Goal: Information Seeking & Learning: Find specific fact

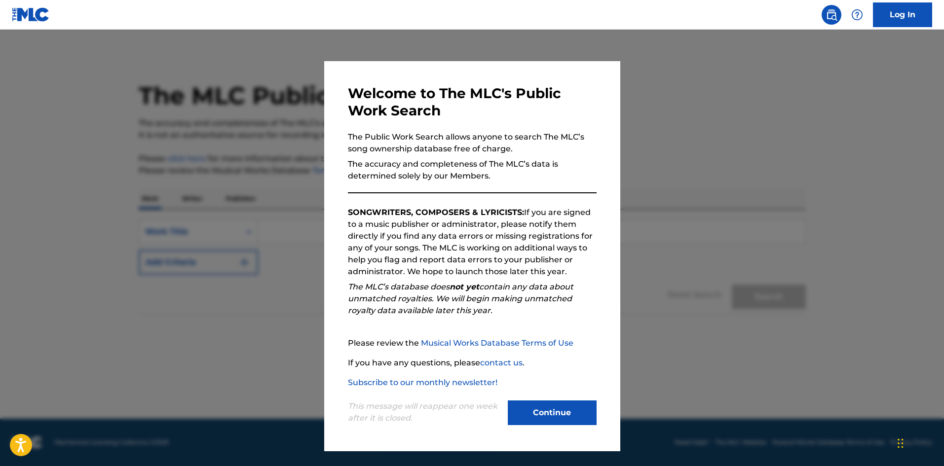
click at [558, 423] on button "Continue" at bounding box center [552, 413] width 89 height 25
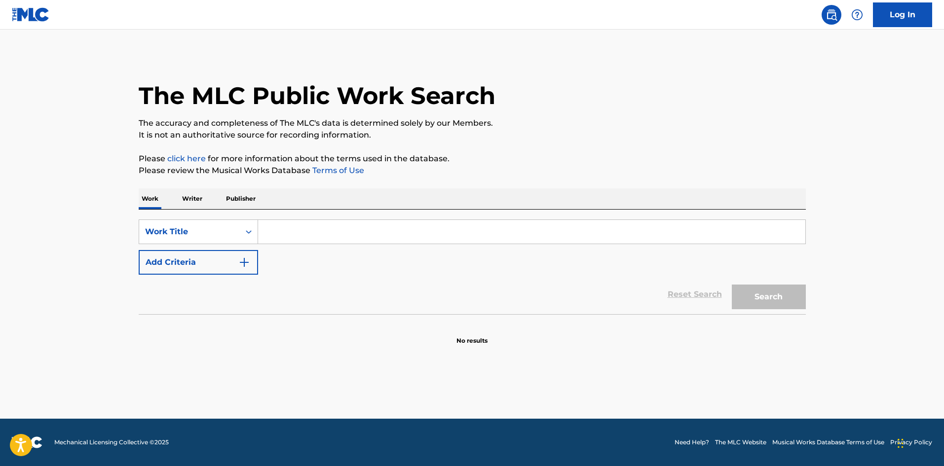
click at [276, 231] on input "Search Form" at bounding box center [531, 232] width 547 height 24
paste input "KINCHOUO HOGUSHICHAU"
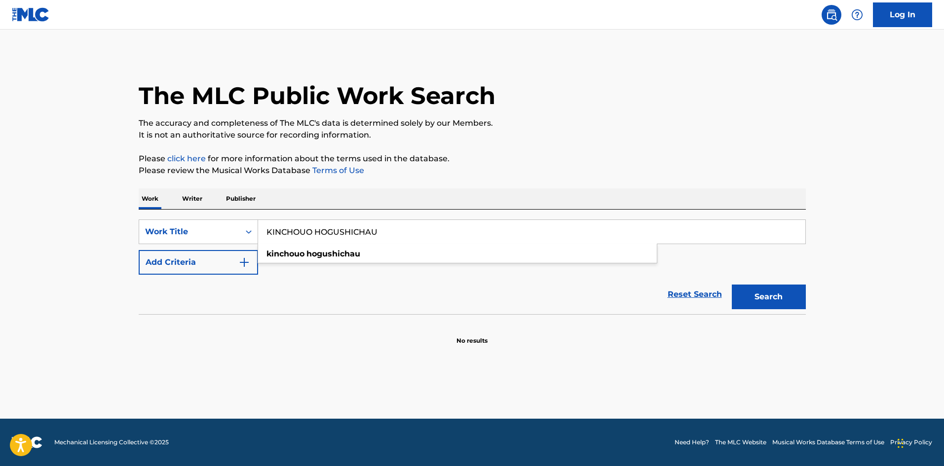
type input "KINCHOUO HOGUSHICHAU"
click at [732, 285] on button "Search" at bounding box center [769, 297] width 74 height 25
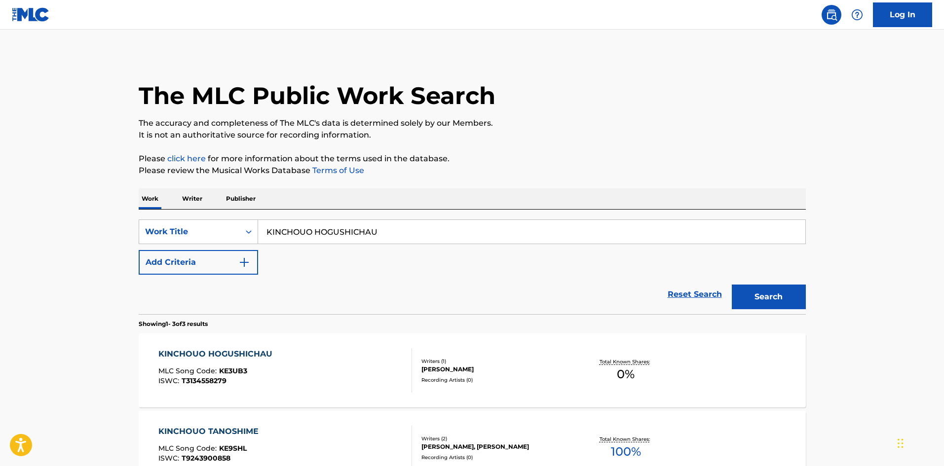
click at [616, 99] on div "The MLC Public Work Search" at bounding box center [472, 90] width 667 height 72
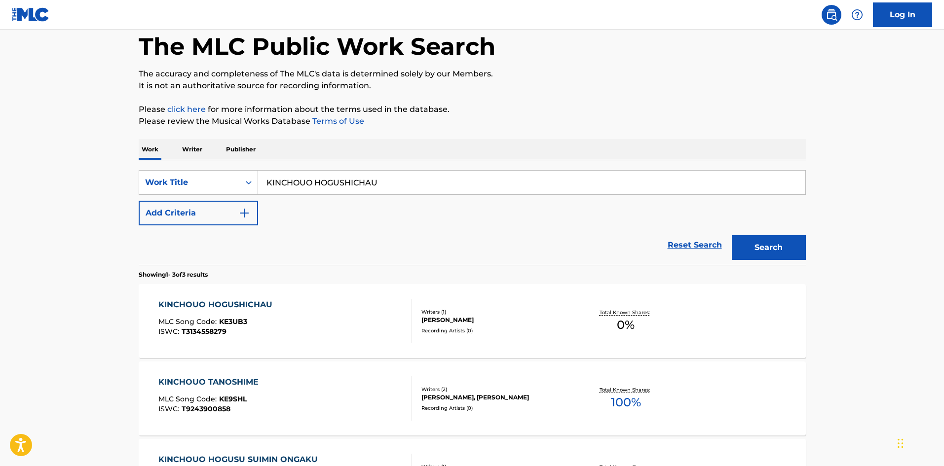
click at [179, 147] on p "Writer" at bounding box center [192, 149] width 26 height 21
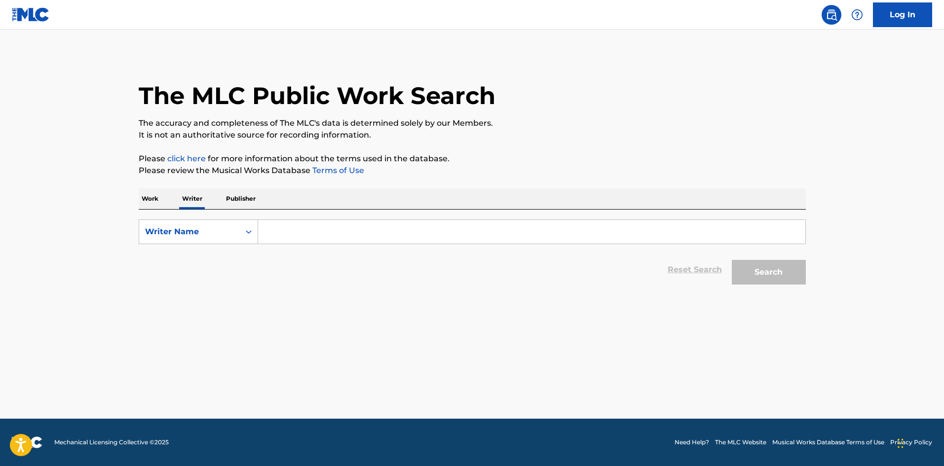
click at [275, 222] on input "Search Form" at bounding box center [531, 232] width 547 height 24
paste input "[PERSON_NAME]"
type input "[PERSON_NAME]"
click at [741, 267] on button "Search" at bounding box center [769, 272] width 74 height 25
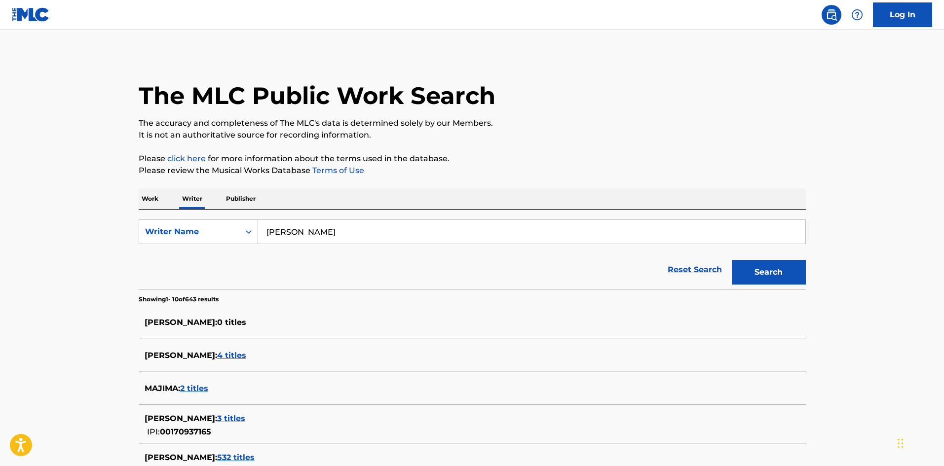
click at [148, 200] on p "Work" at bounding box center [150, 198] width 23 height 21
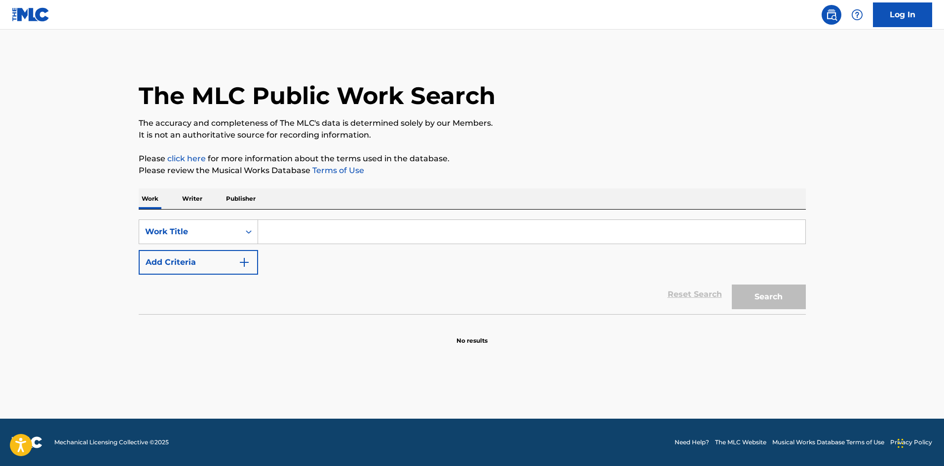
click at [284, 232] on input "Search Form" at bounding box center [531, 232] width 547 height 24
paste input "[PERSON_NAME]"
type input "[PERSON_NAME]"
paste input "KINCHOUO HOGUSHICHAU"
type input "KINCHOUO HOGUSHICHAU"
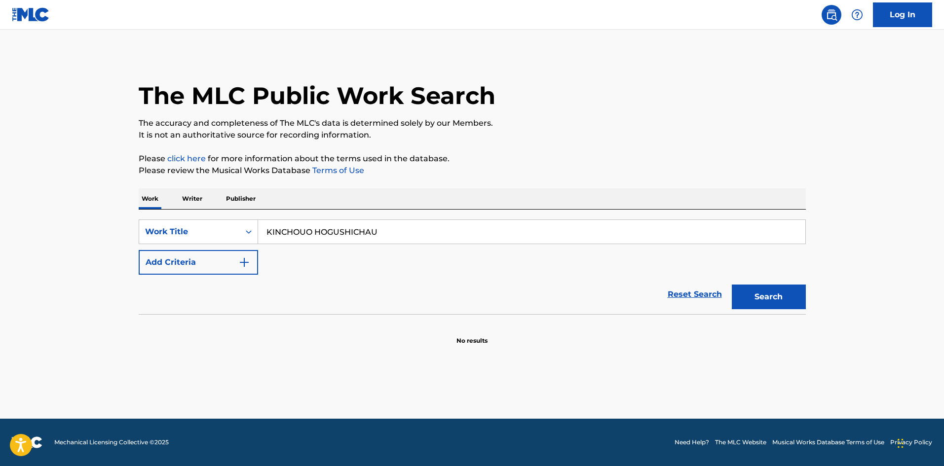
click at [756, 296] on button "Search" at bounding box center [769, 297] width 74 height 25
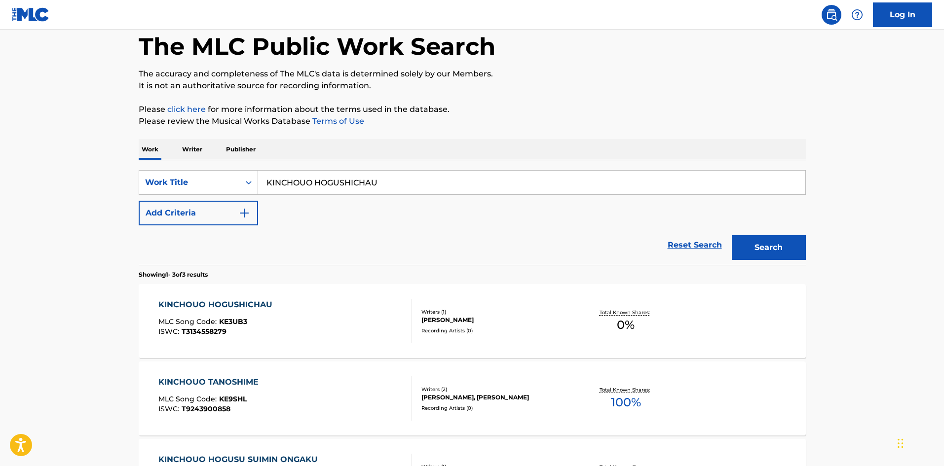
scroll to position [148, 0]
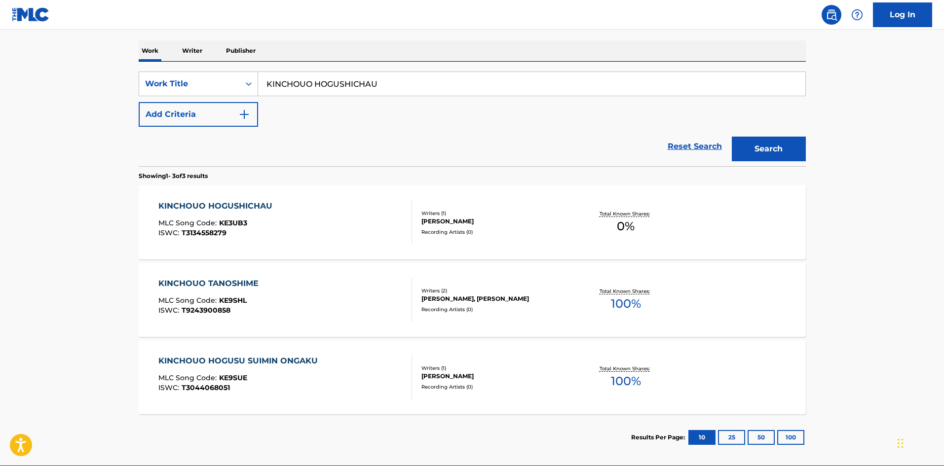
click at [384, 217] on div "KINCHOUO HOGUSHICHAU MLC Song Code : KE3UB3 ISWC : T3134558279" at bounding box center [285, 222] width 254 height 44
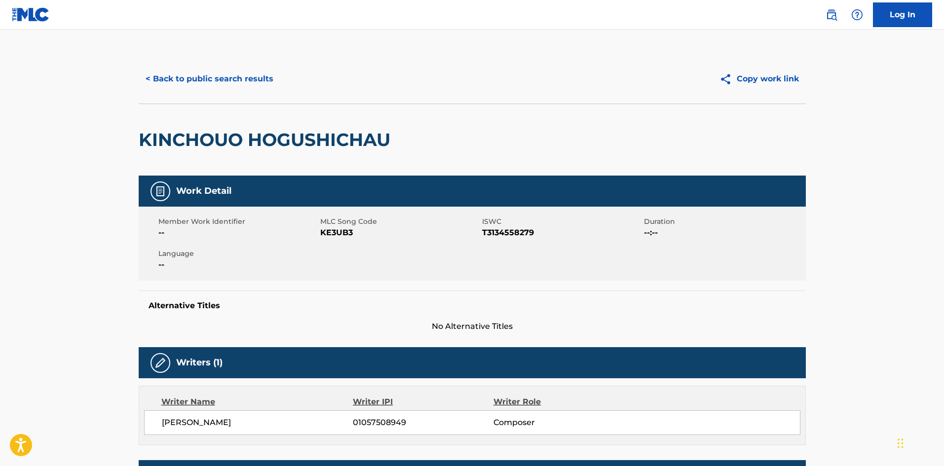
click at [340, 225] on span "MLC Song Code" at bounding box center [399, 222] width 159 height 10
click at [340, 230] on span "KE3UB3" at bounding box center [399, 233] width 159 height 12
copy span "KE3UB3"
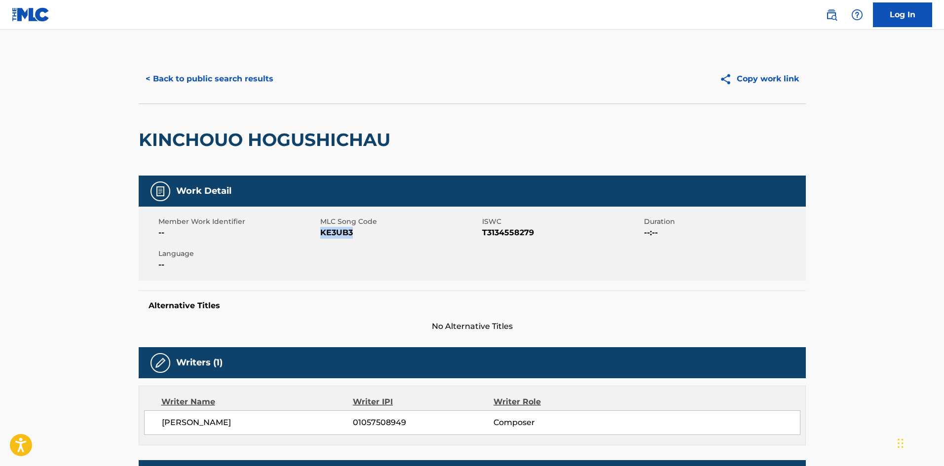
click at [218, 79] on button "< Back to public search results" at bounding box center [210, 79] width 142 height 25
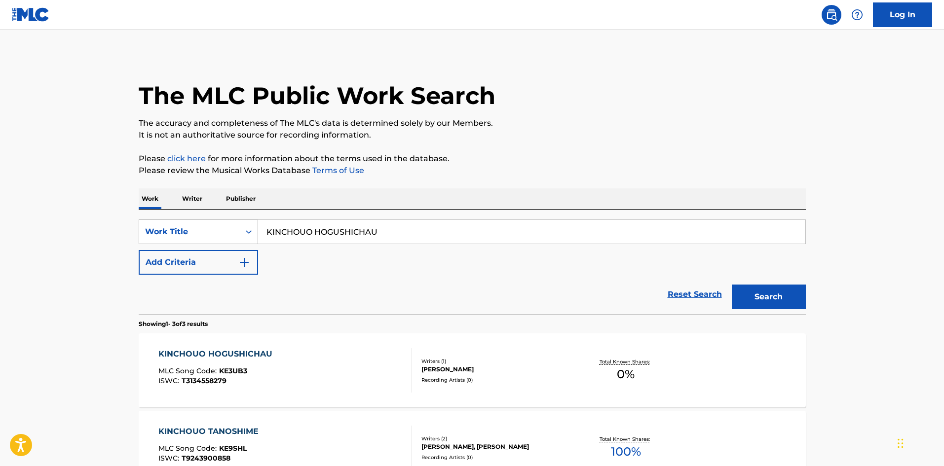
scroll to position [148, 0]
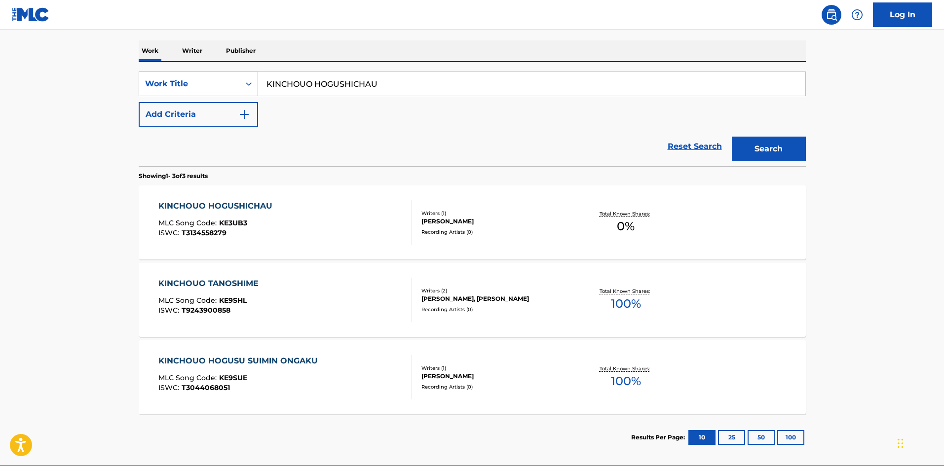
drag, startPoint x: 377, startPoint y: 84, endPoint x: 214, endPoint y: 85, distance: 163.3
click at [214, 85] on div "SearchWithCriteria3ad40c20-02d0-467a-9ee3-96c0f3684798 Work Title KINCHOUO HOGU…" at bounding box center [472, 84] width 667 height 25
paste input "UNTENCHUUWA KIKANAIDE"
type input "UNTENCHUUWA KIKANAIDE"
click at [778, 151] on button "Search" at bounding box center [769, 149] width 74 height 25
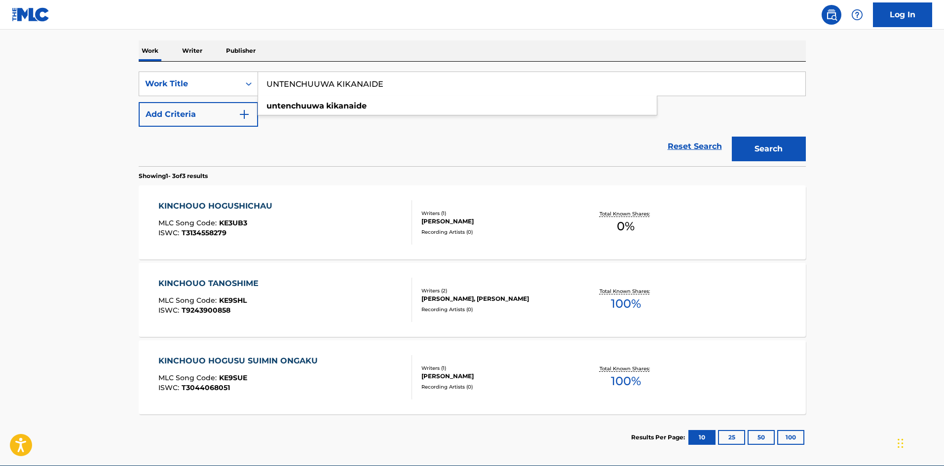
scroll to position [0, 0]
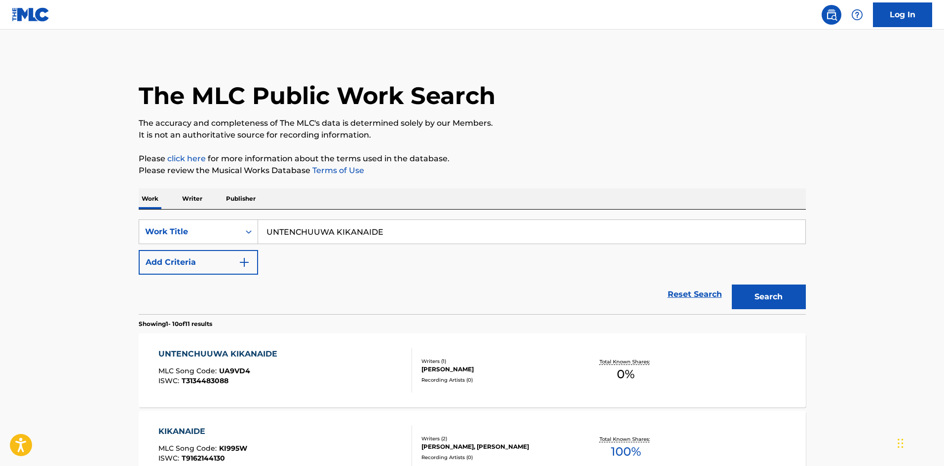
click at [318, 372] on div "UNTENCHUUWA KIKANAIDE MLC Song Code : UA9VD4 ISWC : T3134483088" at bounding box center [285, 370] width 254 height 44
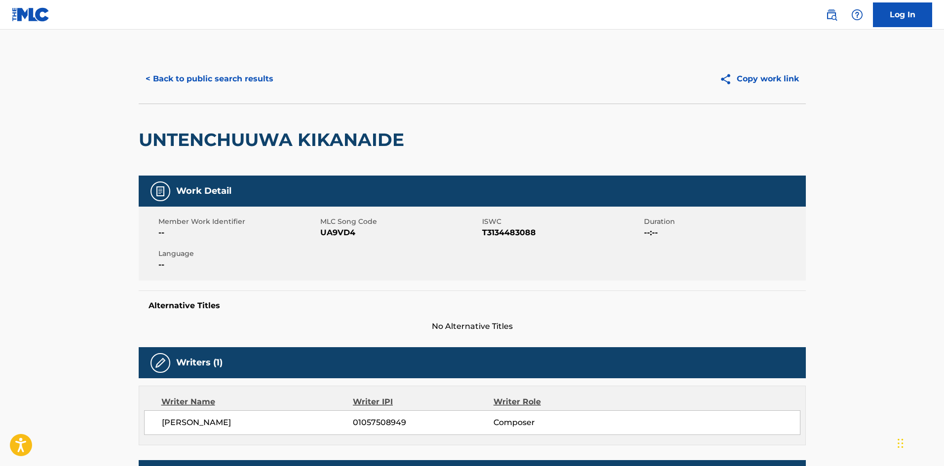
click at [341, 231] on span "UA9VD4" at bounding box center [399, 233] width 159 height 12
copy span "UA9VD4"
click at [194, 77] on button "< Back to public search results" at bounding box center [210, 79] width 142 height 25
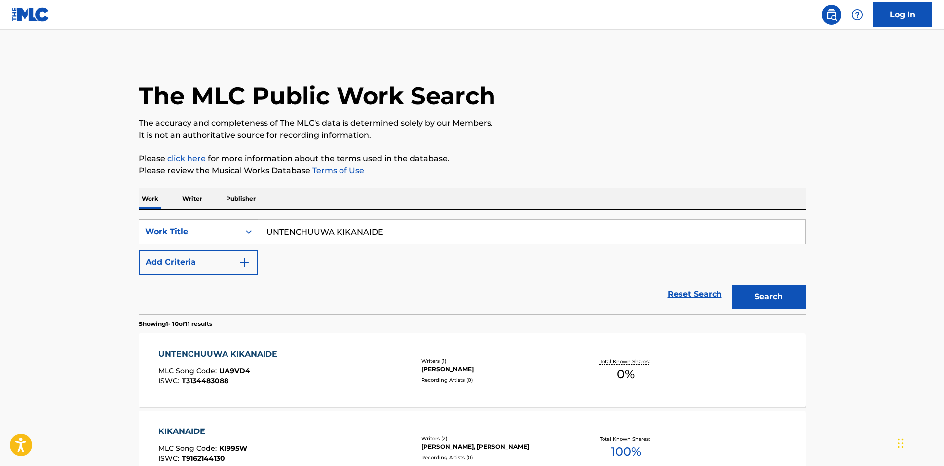
drag, startPoint x: 384, startPoint y: 232, endPoint x: 209, endPoint y: 228, distance: 174.7
click at [207, 229] on div "SearchWithCriteria3ad40c20-02d0-467a-9ee3-96c0f3684798 Work Title UNTENCHUUWA K…" at bounding box center [472, 232] width 667 height 25
paste input "[PERSON_NAME]"
type input "[PERSON_NAME]"
click at [788, 298] on button "Search" at bounding box center [769, 297] width 74 height 25
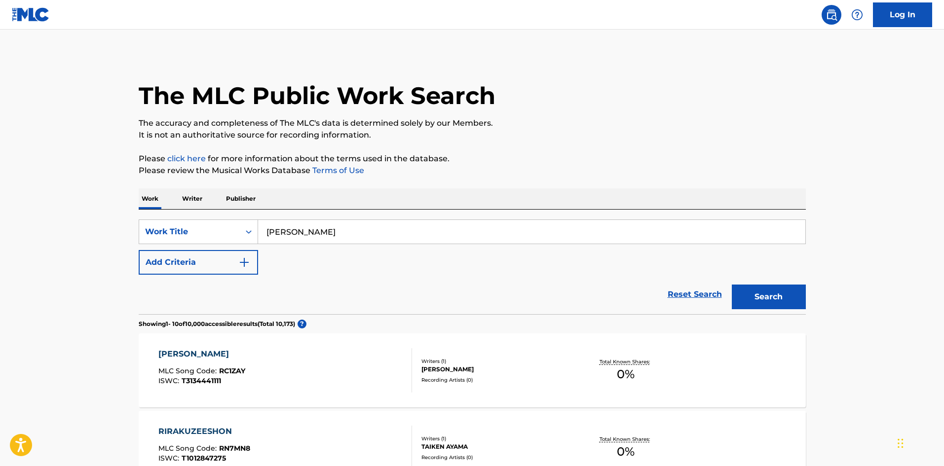
click at [284, 370] on div "RIRAKUZEESHON YAN MLC Song Code : RC1ZAY ISWC : T3134441111" at bounding box center [285, 370] width 254 height 44
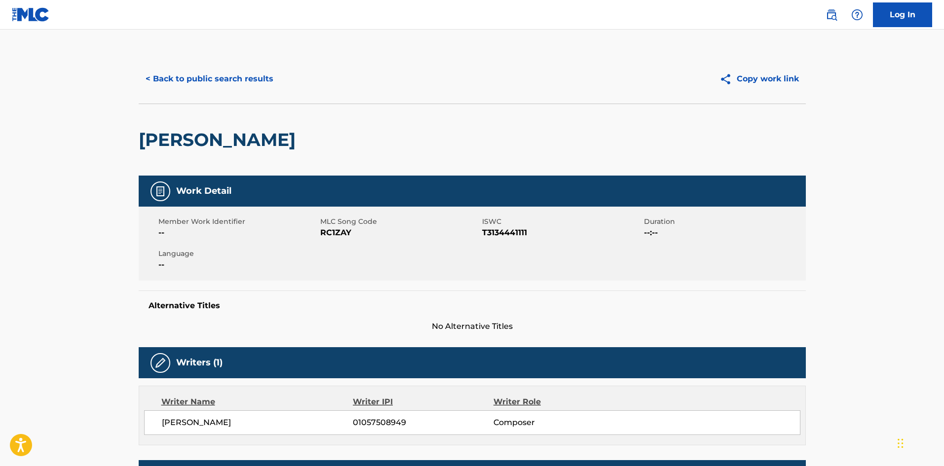
click at [340, 232] on span "RC1ZAY" at bounding box center [399, 233] width 159 height 12
copy span "RC1ZAY"
click at [216, 81] on button "< Back to public search results" at bounding box center [210, 79] width 142 height 25
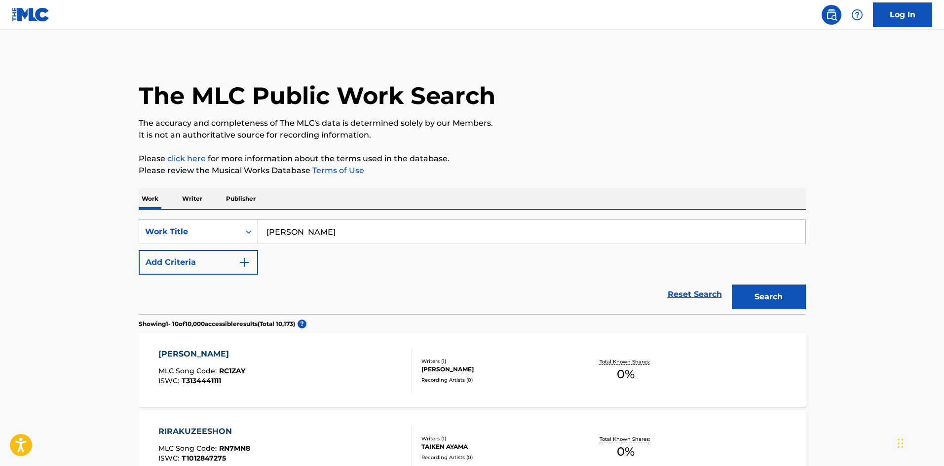
drag, startPoint x: 281, startPoint y: 223, endPoint x: 263, endPoint y: 221, distance: 17.9
click at [226, 214] on div "SearchWithCriteria3ad40c20-02d0-467a-9ee3-96c0f3684798 Work Title [PERSON_NAME]…" at bounding box center [472, 262] width 667 height 105
paste input "MECHA RIRAKKUSU"
type input "MECHA RIRAKKUSU"
click at [752, 293] on button "Search" at bounding box center [769, 297] width 74 height 25
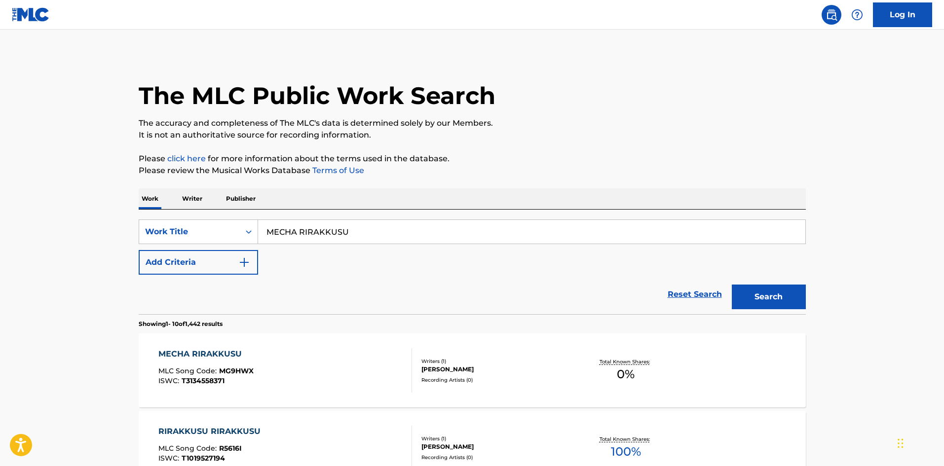
click at [321, 363] on div "MECHA RIRAKKUSU MLC Song Code : MG9HWX ISWC : T3134558371" at bounding box center [285, 370] width 254 height 44
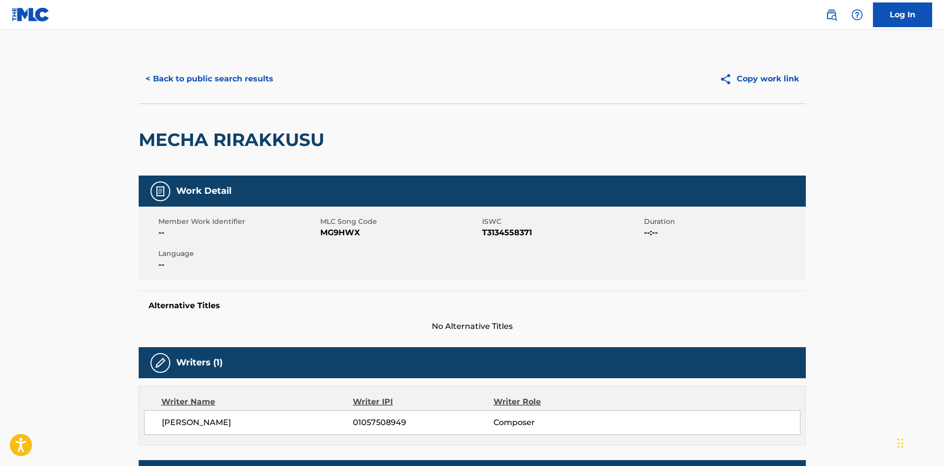
click at [344, 231] on span "MG9HWX" at bounding box center [399, 233] width 159 height 12
drag, startPoint x: 344, startPoint y: 231, endPoint x: 326, endPoint y: 242, distance: 21.2
click at [343, 231] on span "MG9HWX" at bounding box center [399, 233] width 159 height 12
copy span "MG9HWX"
click at [248, 82] on button "< Back to public search results" at bounding box center [210, 79] width 142 height 25
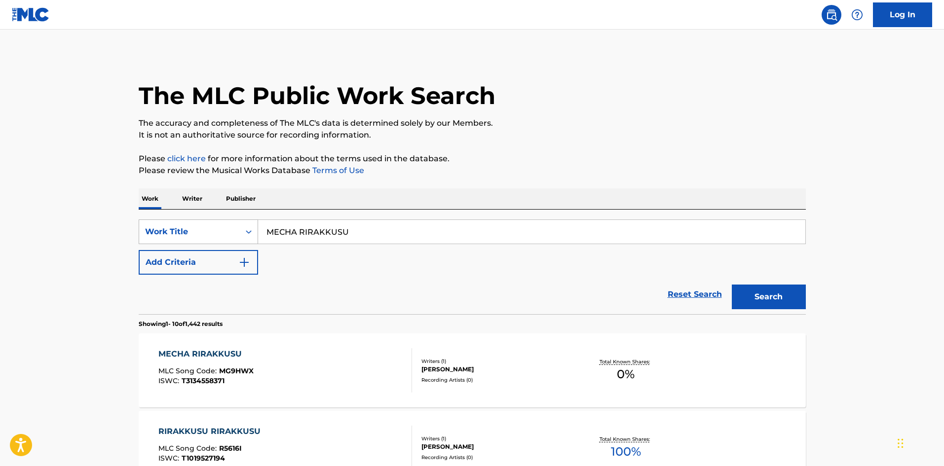
drag, startPoint x: 350, startPoint y: 229, endPoint x: 213, endPoint y: 236, distance: 137.3
click at [213, 236] on div "SearchWithCriteria3ad40c20-02d0-467a-9ee3-96c0f3684798 Work Title MECHA RIRAKKU…" at bounding box center [472, 232] width 667 height 25
paste input "PIANO MITAINA KOKO YOI ONGAK"
type input "PIANO MITAINA KOKO YOI ONGAKU"
click at [755, 299] on button "Search" at bounding box center [769, 297] width 74 height 25
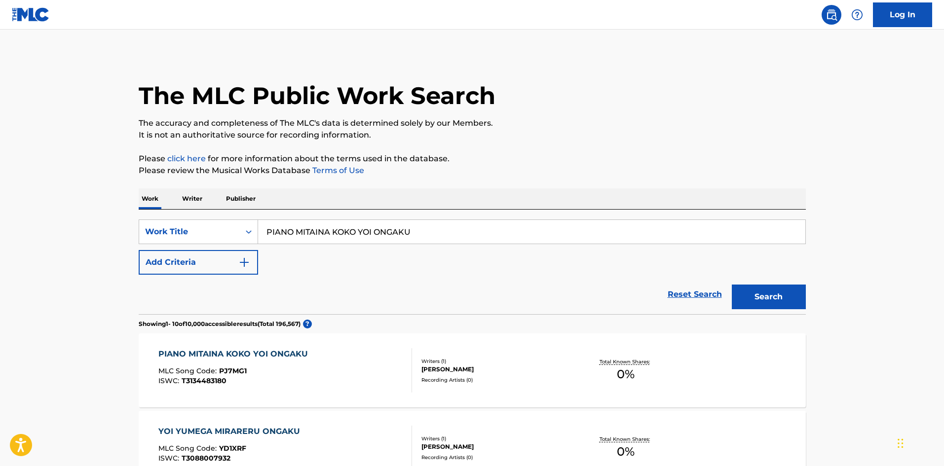
click at [376, 379] on div "PIANO MITAINA KOKO YOI ONGAKU MLC Song Code : PJ7MG1 ISWC : T3134483180" at bounding box center [285, 370] width 254 height 44
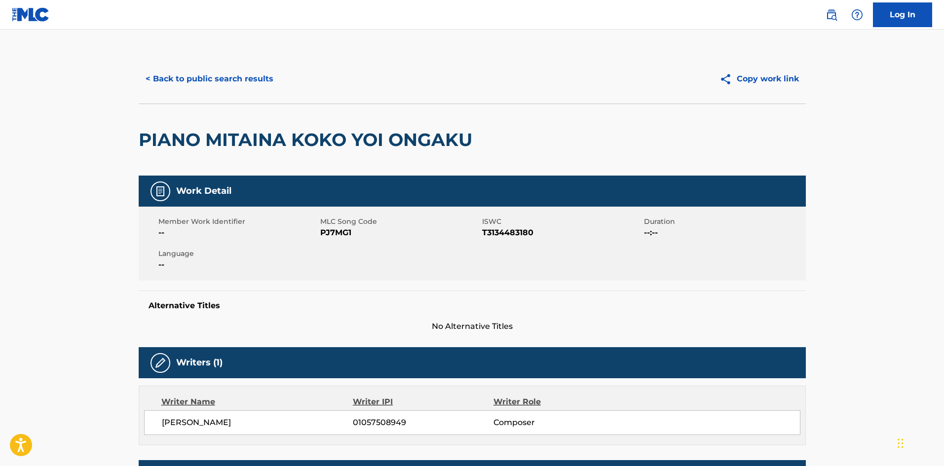
click at [337, 231] on span "PJ7MG1" at bounding box center [399, 233] width 159 height 12
copy span "PJ7MG1"
click at [258, 81] on button "< Back to public search results" at bounding box center [210, 79] width 142 height 25
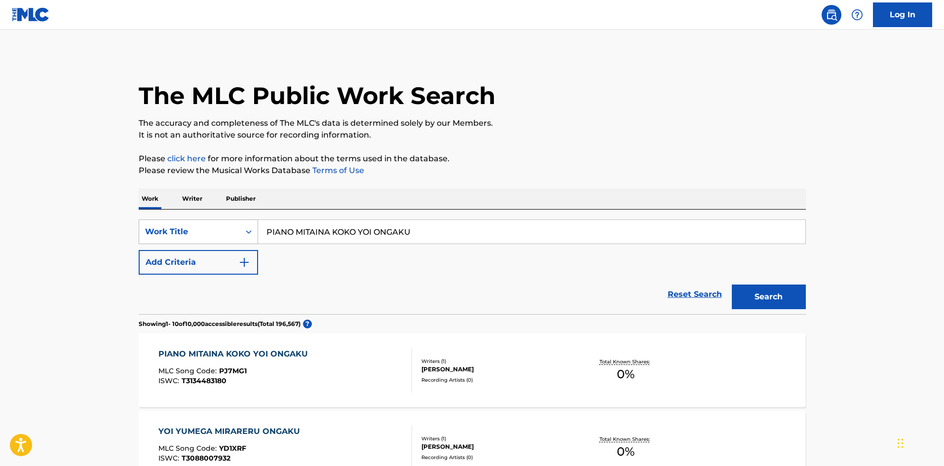
drag, startPoint x: 396, startPoint y: 231, endPoint x: 188, endPoint y: 222, distance: 208.5
click at [182, 221] on div "SearchWithCriteria3ad40c20-02d0-467a-9ee3-96c0f3684798 Work Title PIANO MITAINA…" at bounding box center [472, 232] width 667 height 25
paste input "SAA NEMURINASAI"
type input "SAA NEMURINASAI"
click at [749, 290] on button "Search" at bounding box center [769, 297] width 74 height 25
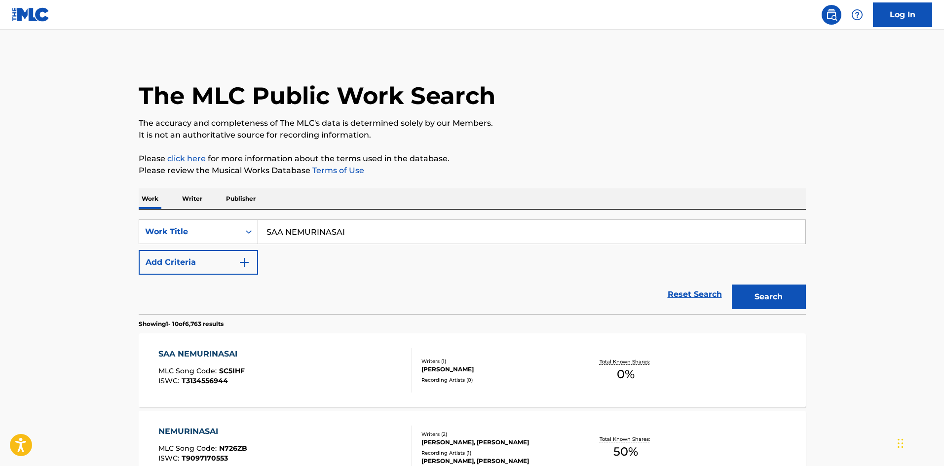
click at [339, 367] on div "SAA NEMURINASAI MLC Song Code : SC5IHF ISWC : T3134556944" at bounding box center [285, 370] width 254 height 44
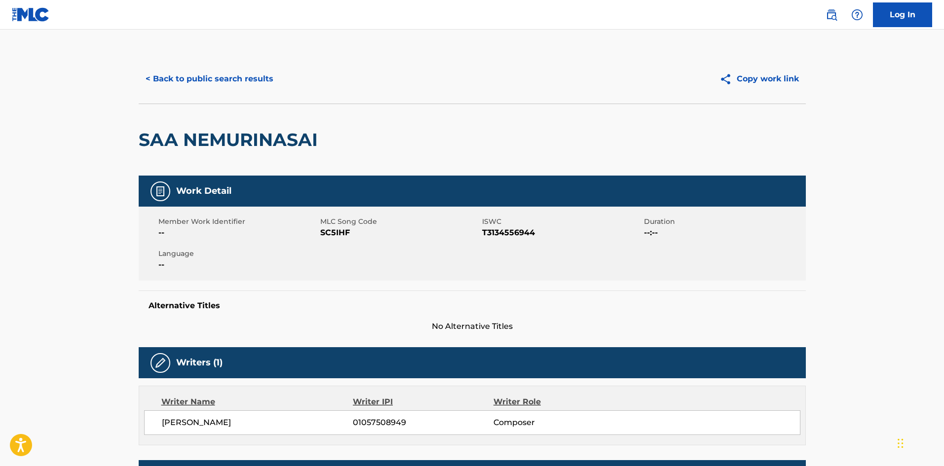
click at [332, 232] on span "SC5IHF" at bounding box center [399, 233] width 159 height 12
copy span "SC5IHF"
click at [265, 77] on button "< Back to public search results" at bounding box center [210, 79] width 142 height 25
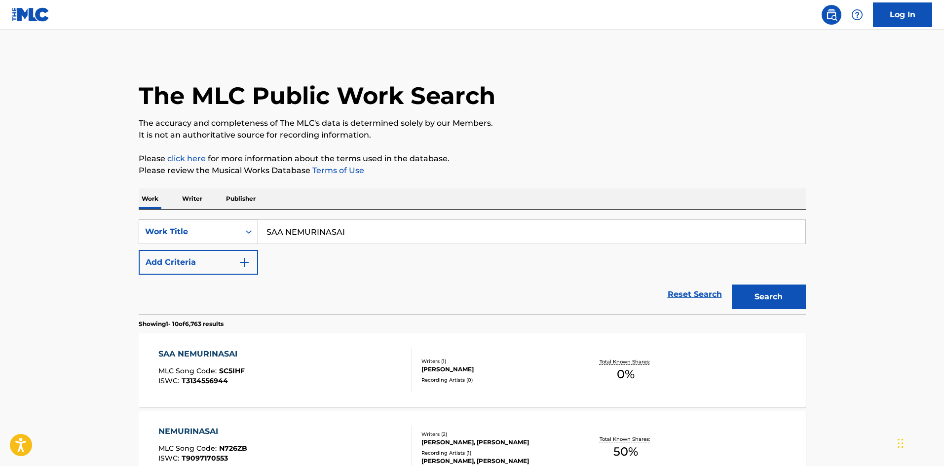
drag, startPoint x: 344, startPoint y: 228, endPoint x: 217, endPoint y: 230, distance: 127.3
click at [217, 230] on div "SearchWithCriteria3ad40c20-02d0-467a-9ee3-96c0f3684798 Work Title SAA NEMURINAS…" at bounding box center [472, 232] width 667 height 25
paste input "KOREDE [PERSON_NAME] ASA"
type input "KOREDE [PERSON_NAME] ASA"
click at [766, 289] on button "Search" at bounding box center [769, 297] width 74 height 25
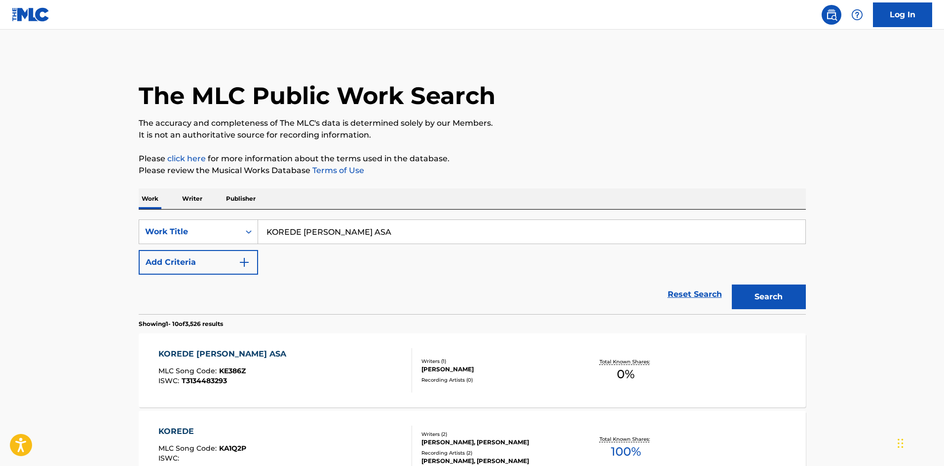
click at [380, 381] on div "KOREDE [PERSON_NAME] ASA MLC Song Code : KE386Z ISWC : T3134483293" at bounding box center [285, 370] width 254 height 44
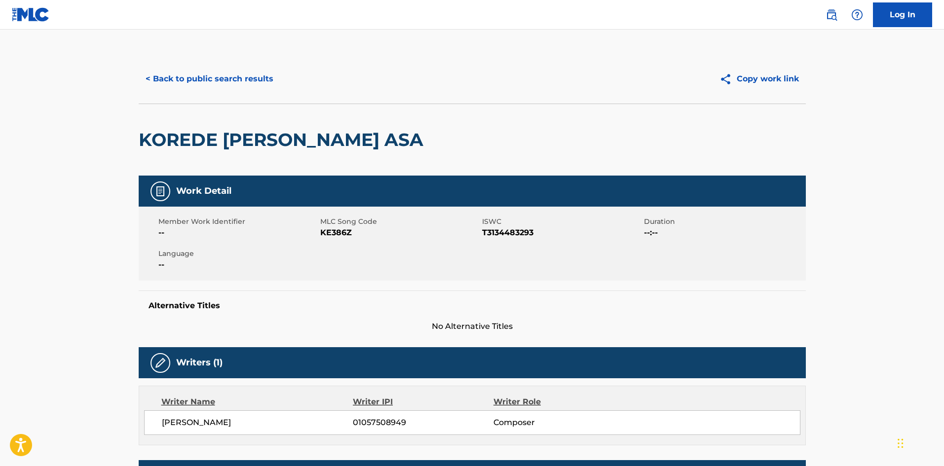
click at [327, 227] on span "KE386Z" at bounding box center [399, 233] width 159 height 12
copy span "KE386Z"
click at [252, 85] on button "< Back to public search results" at bounding box center [210, 79] width 142 height 25
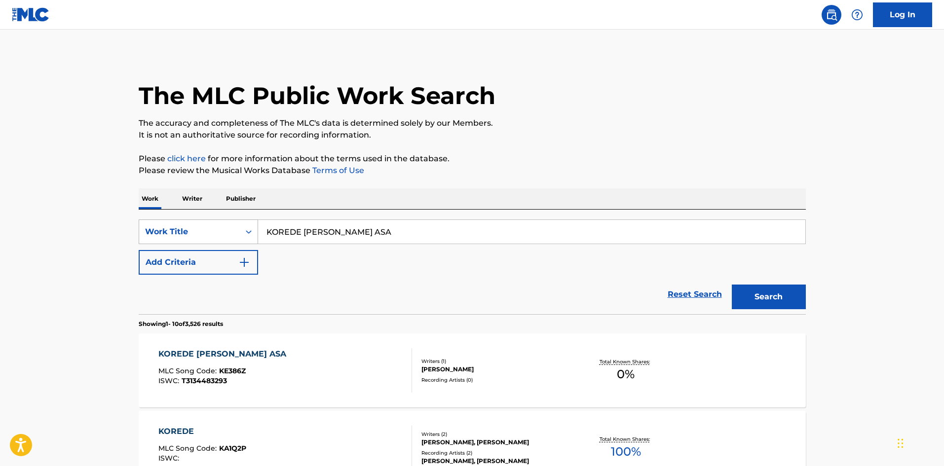
drag, startPoint x: 428, startPoint y: 229, endPoint x: 228, endPoint y: 222, distance: 200.0
click at [228, 222] on div "SearchWithCriteria3ad40c20-02d0-467a-9ee3-96c0f3684798 Work Title KOREDE [PERSO…" at bounding box center [472, 232] width 667 height 25
paste input "ANBIKEINO SUIMIN ONGAKU"
type input "ANBIKEINO SUIMIN ONGAKU"
click at [756, 293] on button "Search" at bounding box center [769, 297] width 74 height 25
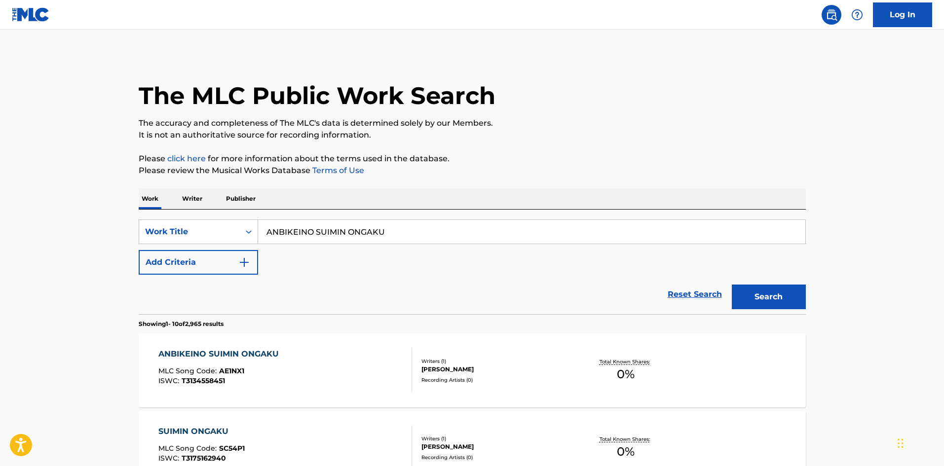
click at [364, 376] on div "ANBIKEINO SUIMIN ONGAKU MLC Song Code : AE1NX1 ISWC : T3134558451" at bounding box center [285, 370] width 254 height 44
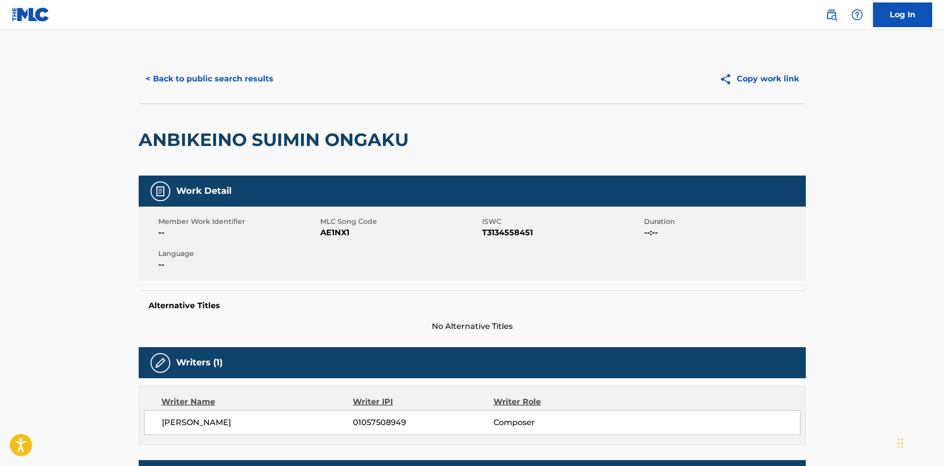
click at [334, 236] on span "AE1NX1" at bounding box center [399, 233] width 159 height 12
copy span "AE1NX1"
click at [254, 78] on button "< Back to public search results" at bounding box center [210, 79] width 142 height 25
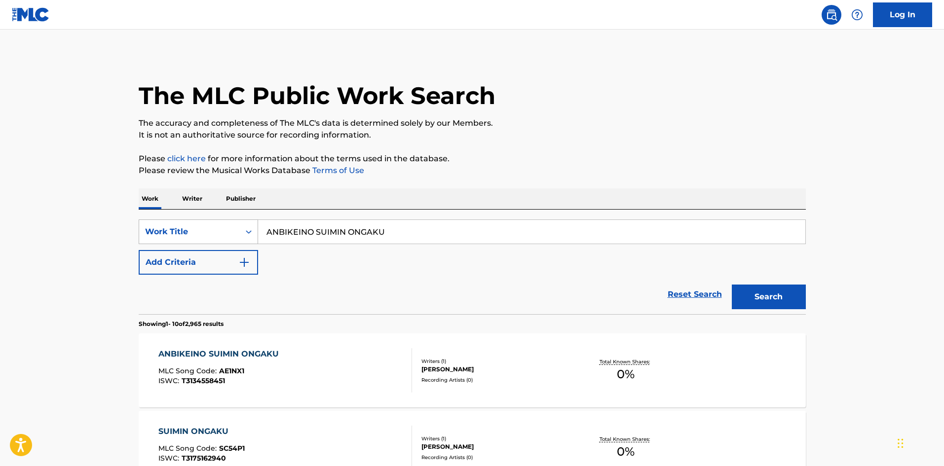
drag, startPoint x: 383, startPoint y: 230, endPoint x: 236, endPoint y: 230, distance: 147.0
click at [236, 230] on div "SearchWithCriteria3ad40c20-02d0-467a-9ee3-96c0f3684798 Work Title ANBIKEINO SUI…" at bounding box center [472, 232] width 667 height 25
paste input "KENJANO SUIMIN ONGAKUO OTODOKE"
type input "KENJANO SUIMIN ONGAKUO OTODOKE"
click at [787, 289] on button "Search" at bounding box center [769, 297] width 74 height 25
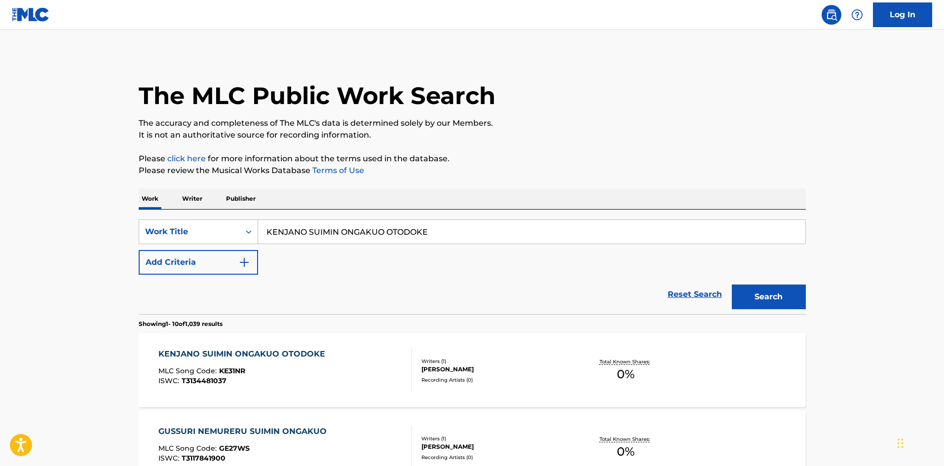
click at [374, 375] on div "[PERSON_NAME] SUIMIN ONGAKUO OTODOKE MLC Song Code : KE31NR ISWC : T3134481037" at bounding box center [285, 370] width 254 height 44
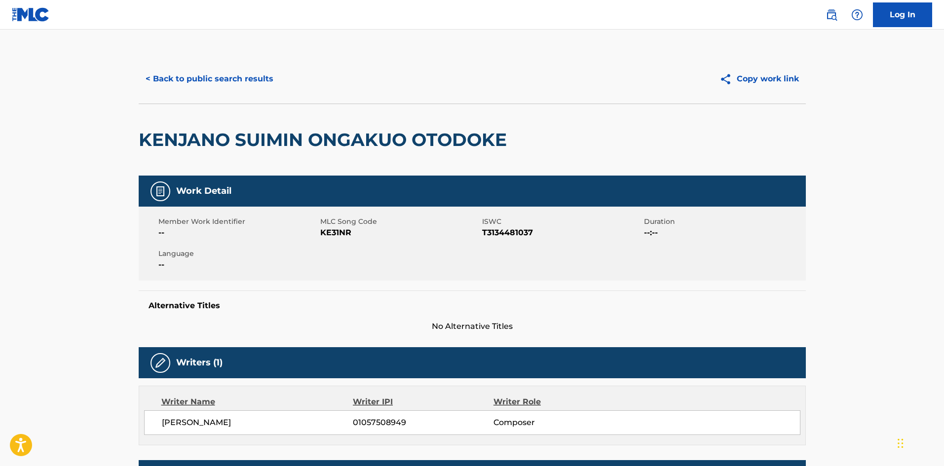
click at [336, 233] on span "KE31NR" at bounding box center [399, 233] width 159 height 12
copy span "KE31NR"
click at [233, 77] on button "< Back to public search results" at bounding box center [210, 79] width 142 height 25
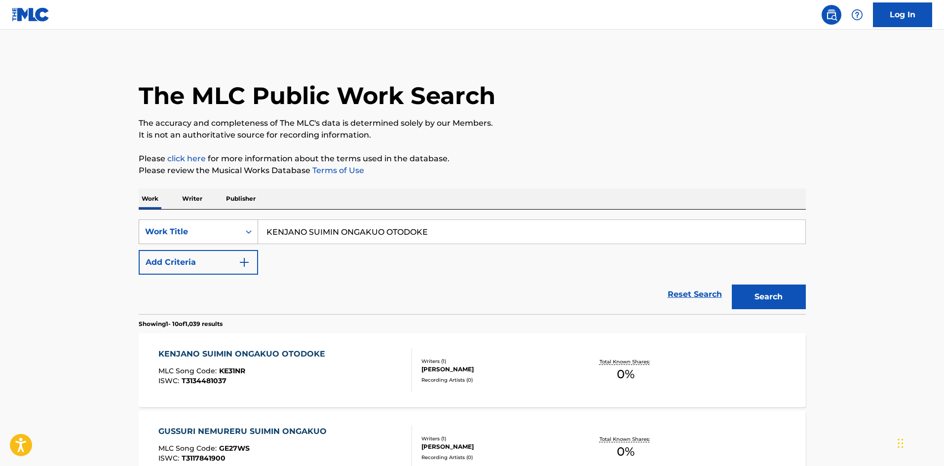
drag, startPoint x: 432, startPoint y: 237, endPoint x: 234, endPoint y: 231, distance: 198.4
click at [234, 231] on div "SearchWithCriteria3ad40c20-02d0-467a-9ee3-96c0f3684798 Work Title KENJANO SUIMI…" at bounding box center [472, 232] width 667 height 25
paste input "OCHITSUITA ONGAKU"
type input "OCHITSUITA ONGAKU"
click at [769, 294] on button "Search" at bounding box center [769, 297] width 74 height 25
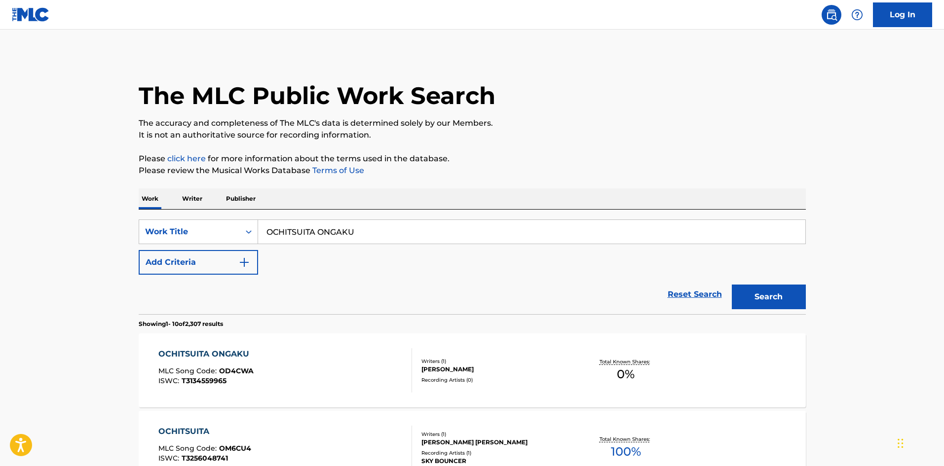
click at [375, 381] on div "OCHITSUITA ONGAKU MLC Song Code : OD4CWA ISWC : T3134559965" at bounding box center [285, 370] width 254 height 44
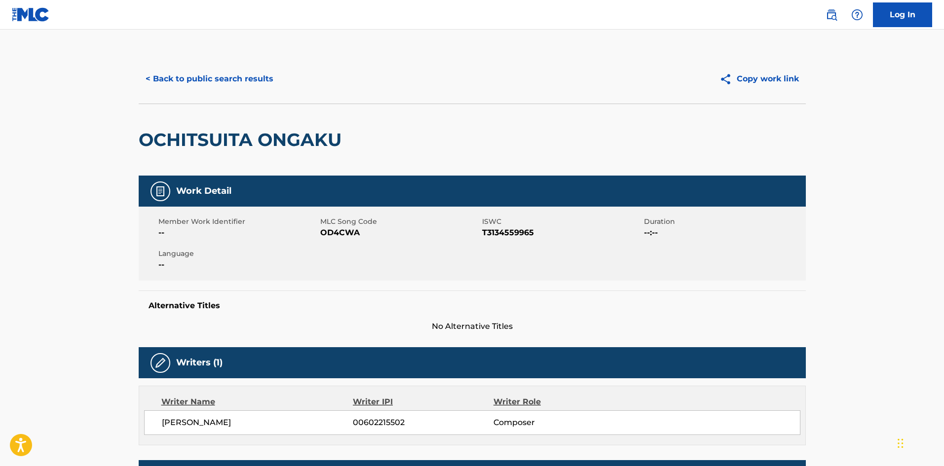
click at [347, 231] on span "OD4CWA" at bounding box center [399, 233] width 159 height 12
copy span "OD4CWA"
click at [243, 82] on button "< Back to public search results" at bounding box center [210, 79] width 142 height 25
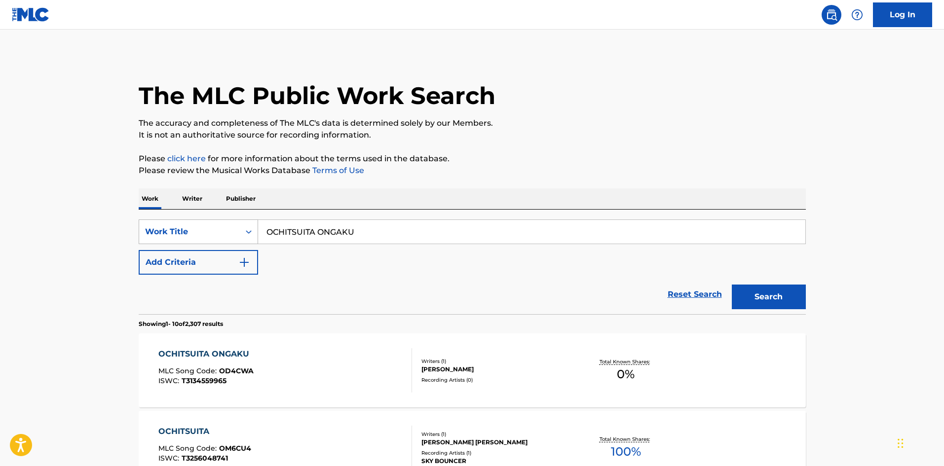
drag, startPoint x: 238, startPoint y: 234, endPoint x: 208, endPoint y: 236, distance: 30.7
click at [208, 237] on div "SearchWithCriteria3ad40c20-02d0-467a-9ee3-96c0f3684798 Work Title OCHITSUITA ON…" at bounding box center [472, 232] width 667 height 25
paste input "[PERSON_NAME] PIANO"
type input "[PERSON_NAME] PIANO"
click at [760, 304] on button "Search" at bounding box center [769, 297] width 74 height 25
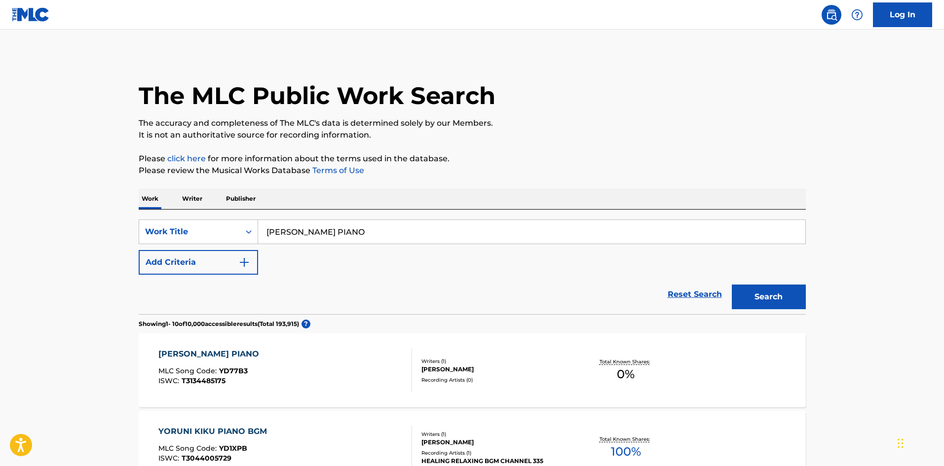
click at [348, 360] on div "YORUNI KIKU PIANO MLC Song Code : YD77B3 ISWC : T3134485175" at bounding box center [285, 370] width 254 height 44
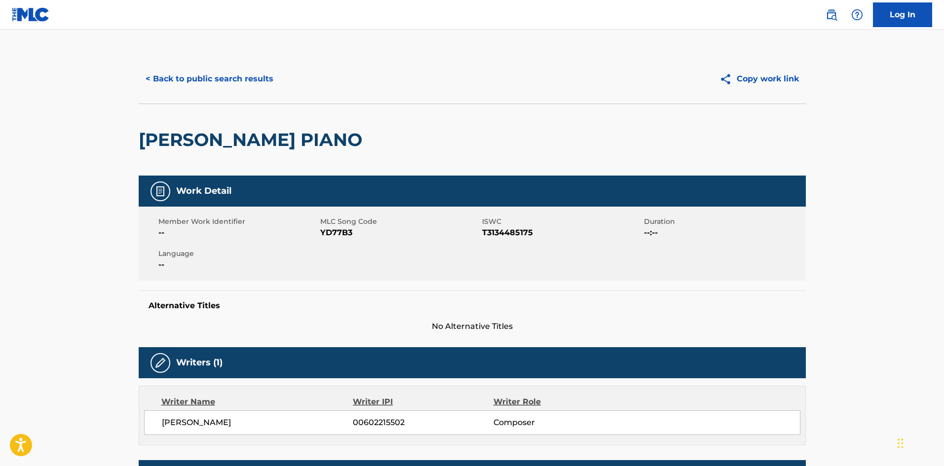
click at [341, 229] on span "YD77B3" at bounding box center [399, 233] width 159 height 12
click at [263, 78] on button "< Back to public search results" at bounding box center [210, 79] width 142 height 25
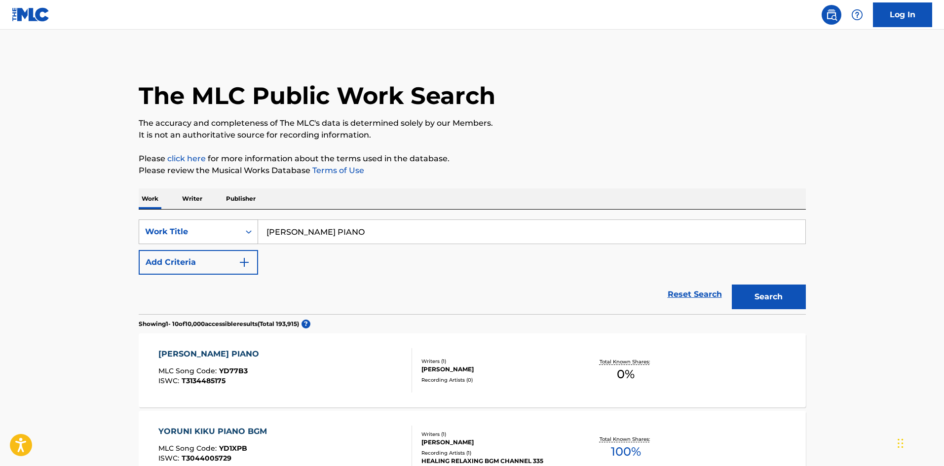
drag, startPoint x: 257, startPoint y: 222, endPoint x: 281, endPoint y: 226, distance: 24.1
click at [257, 222] on div "SearchWithCriteria3ad40c20-02d0-467a-9ee3-96c0f3684798 Work Title YORUNI KIKU P…" at bounding box center [472, 232] width 667 height 25
paste input "OTONANA JIKAN"
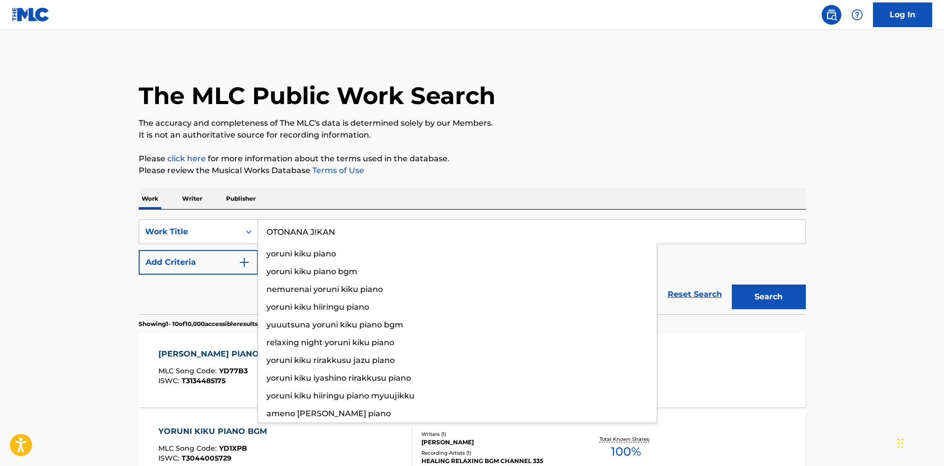
type input "OTONANA JIKAN"
click at [764, 287] on button "Search" at bounding box center [769, 297] width 74 height 25
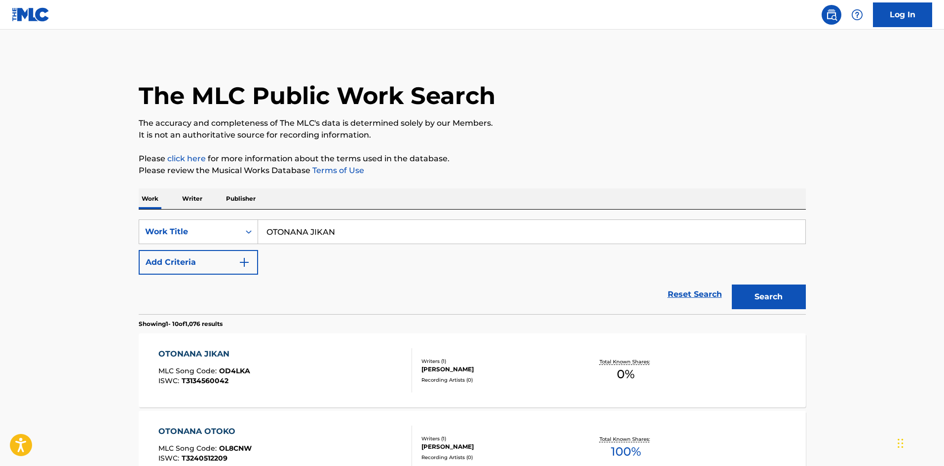
click at [336, 365] on div "OTONANA JIKAN MLC Song Code : OD4LKA ISWC : T3134560042" at bounding box center [285, 370] width 254 height 44
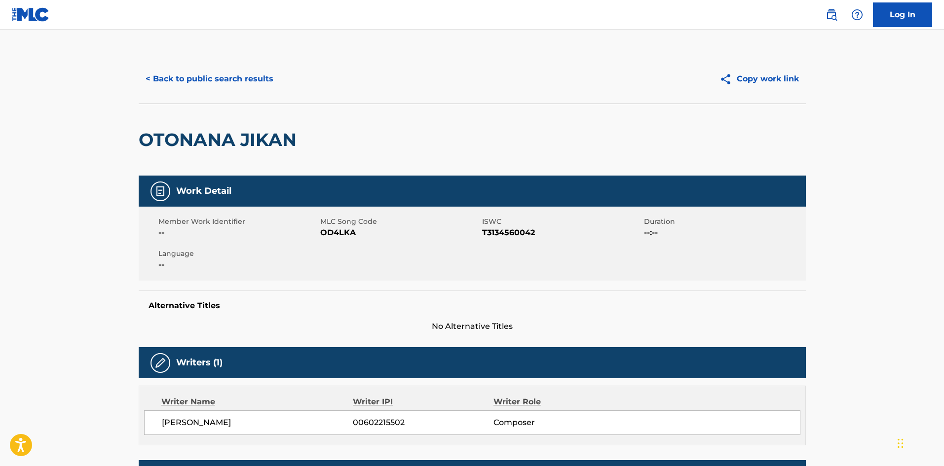
click at [334, 233] on span "OD4LKA" at bounding box center [399, 233] width 159 height 12
click at [254, 78] on button "< Back to public search results" at bounding box center [210, 79] width 142 height 25
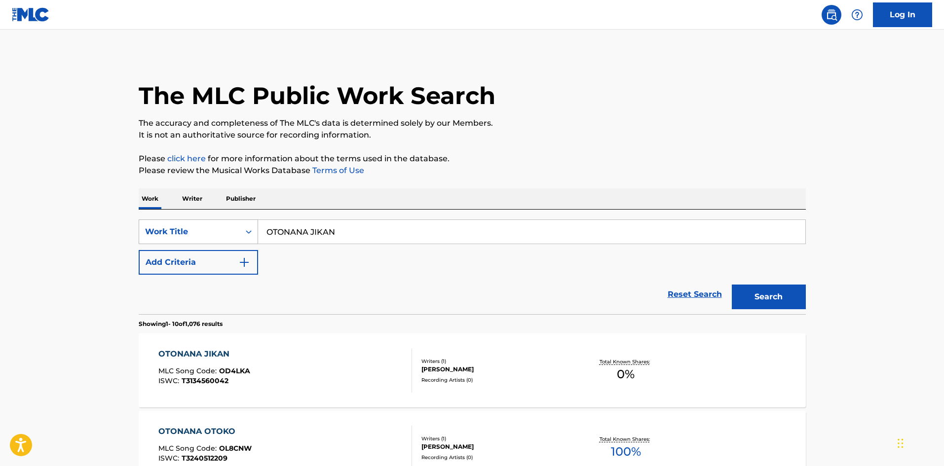
drag, startPoint x: 332, startPoint y: 230, endPoint x: 213, endPoint y: 222, distance: 119.2
click at [213, 222] on div "SearchWithCriteria3ad40c20-02d0-467a-9ee3-96c0f3684798 Work Title OTONANA JIKAN" at bounding box center [472, 232] width 667 height 25
paste input "SHUUCHUURYOKUO [PERSON_NAME]"
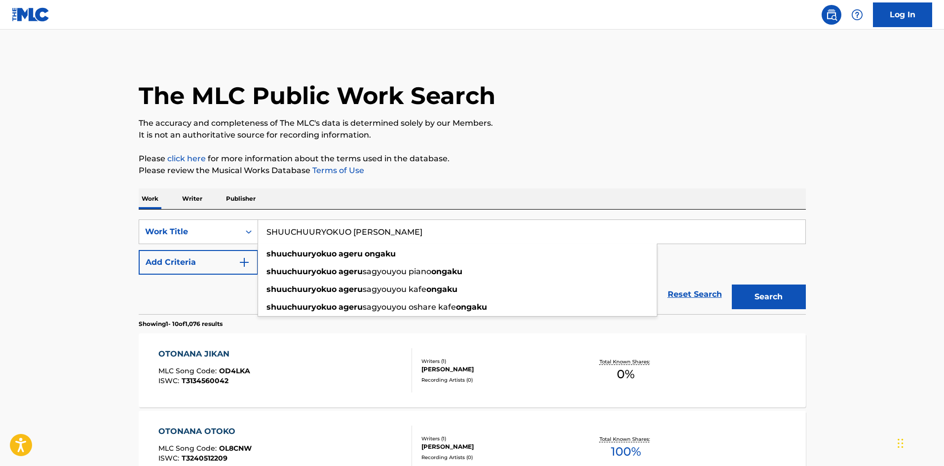
type input "SHUUCHUURYOKUO [PERSON_NAME]"
click at [757, 294] on button "Search" at bounding box center [769, 297] width 74 height 25
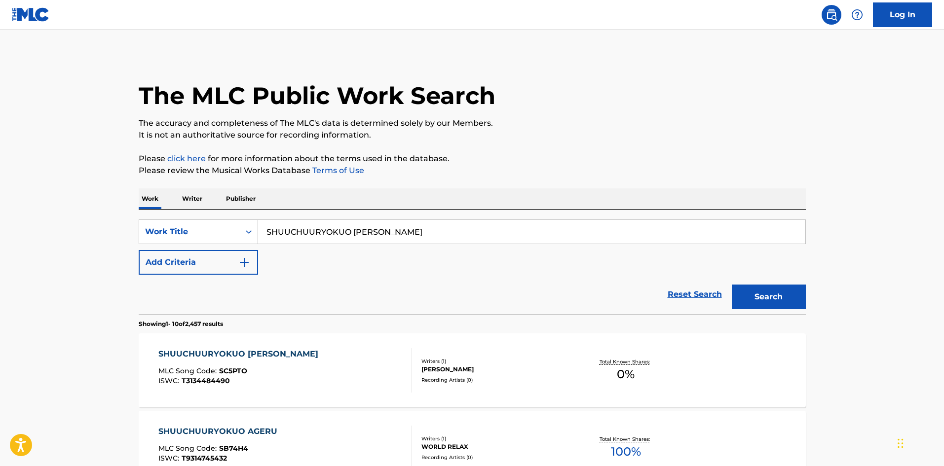
click at [346, 365] on div "SHUUCHUURYOKUO AGERU ONGAKU MLC Song Code : SC5PTO ISWC : T3134484490" at bounding box center [285, 370] width 254 height 44
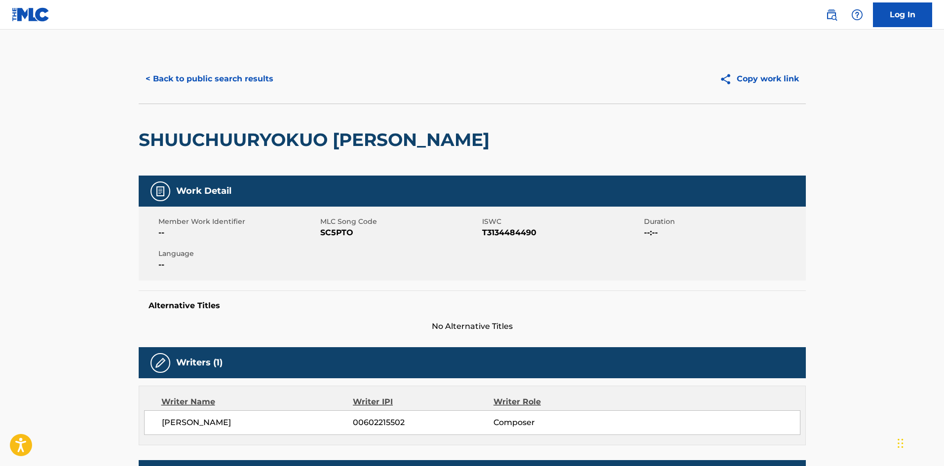
click at [332, 228] on span "SC5PTO" at bounding box center [399, 233] width 159 height 12
click at [253, 86] on button "< Back to public search results" at bounding box center [210, 79] width 142 height 25
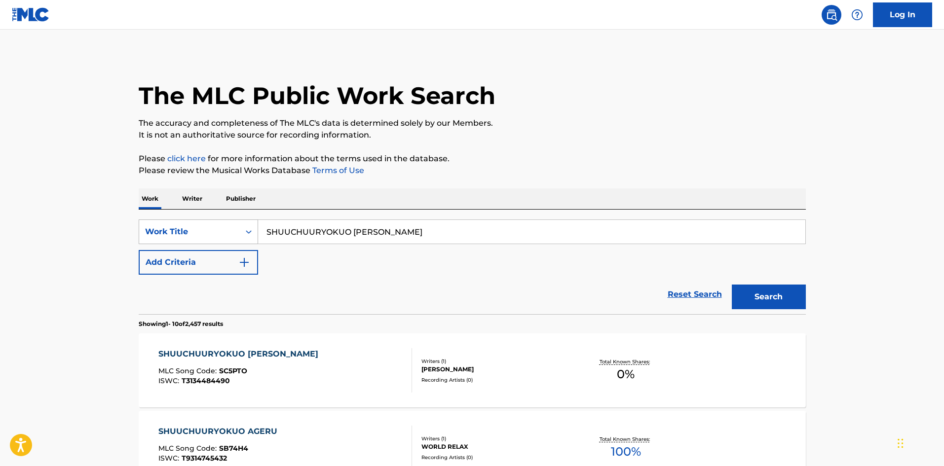
drag, startPoint x: 436, startPoint y: 233, endPoint x: 239, endPoint y: 239, distance: 196.5
click at [239, 239] on div "SearchWithCriteria3ad40c20-02d0-467a-9ee3-96c0f3684798 Work Title SHUUCHUURYOKU…" at bounding box center [472, 232] width 667 height 25
paste input "JAZU PIANO BGM"
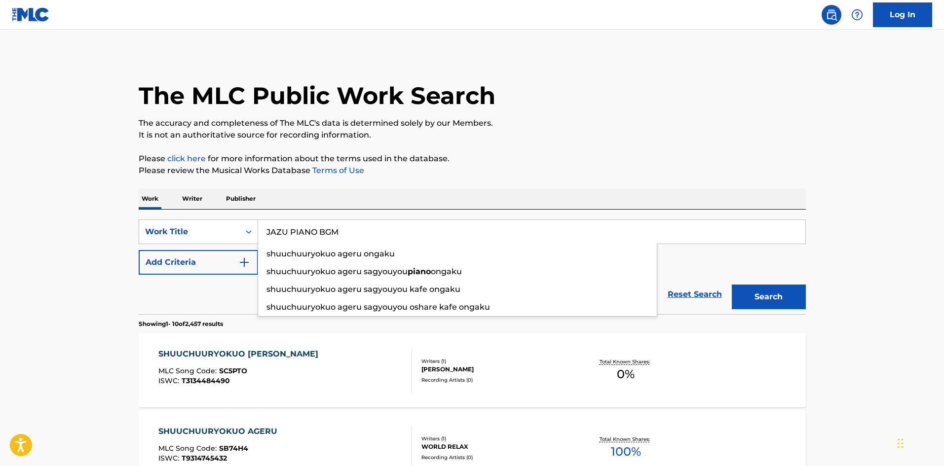
type input "JAZU PIANO BGM"
click at [736, 292] on button "Search" at bounding box center [769, 297] width 74 height 25
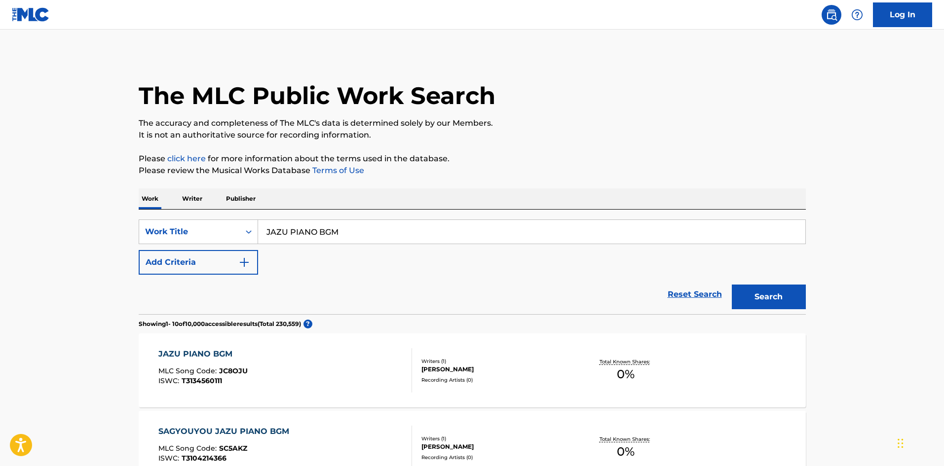
click at [343, 371] on div "JAZU PIANO BGM MLC Song Code : JC8OJU ISWC : T3134560111" at bounding box center [285, 370] width 254 height 44
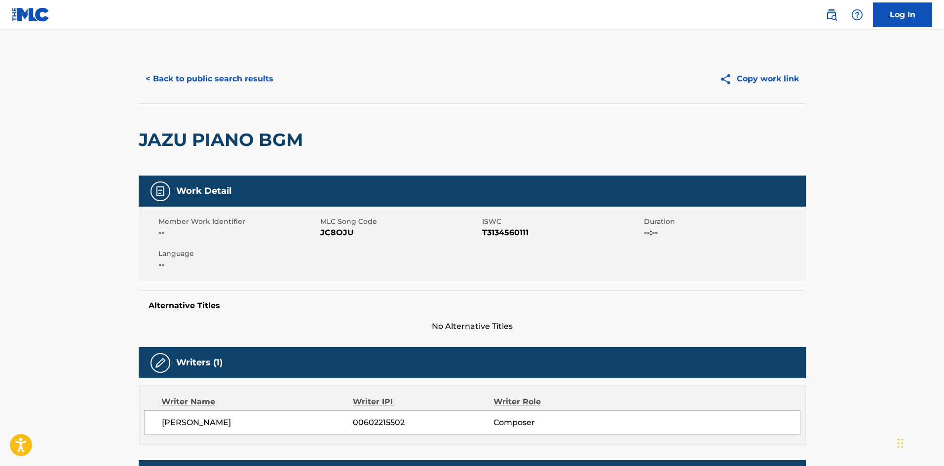
click at [335, 237] on span "JC8OJU" at bounding box center [399, 233] width 159 height 12
click at [335, 235] on span "JC8OJU" at bounding box center [399, 233] width 159 height 12
click at [336, 227] on span "JC8OJU" at bounding box center [399, 233] width 159 height 12
click at [239, 78] on button "< Back to public search results" at bounding box center [210, 79] width 142 height 25
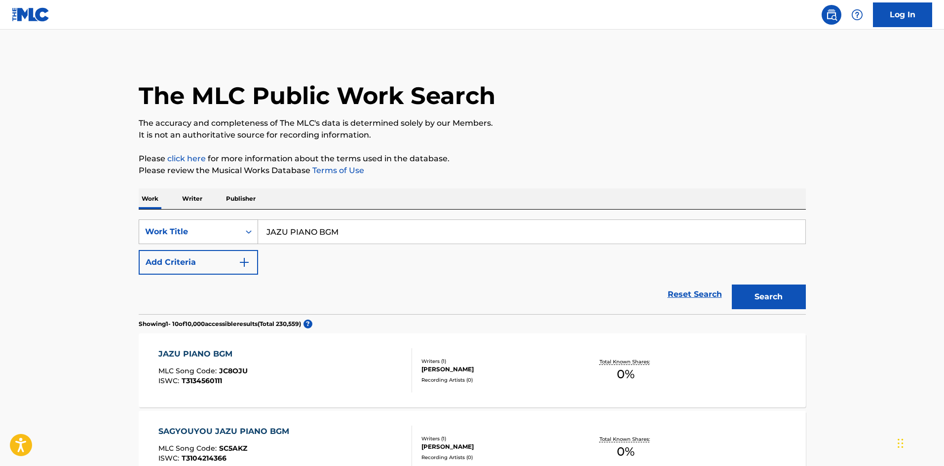
drag, startPoint x: 333, startPoint y: 227, endPoint x: 256, endPoint y: 230, distance: 76.5
click at [257, 230] on div "SearchWithCriteria3ad40c20-02d0-467a-9ee3-96c0f3684798 Work Title JAZU PIANO BGM" at bounding box center [472, 232] width 667 height 25
paste input "BAA"
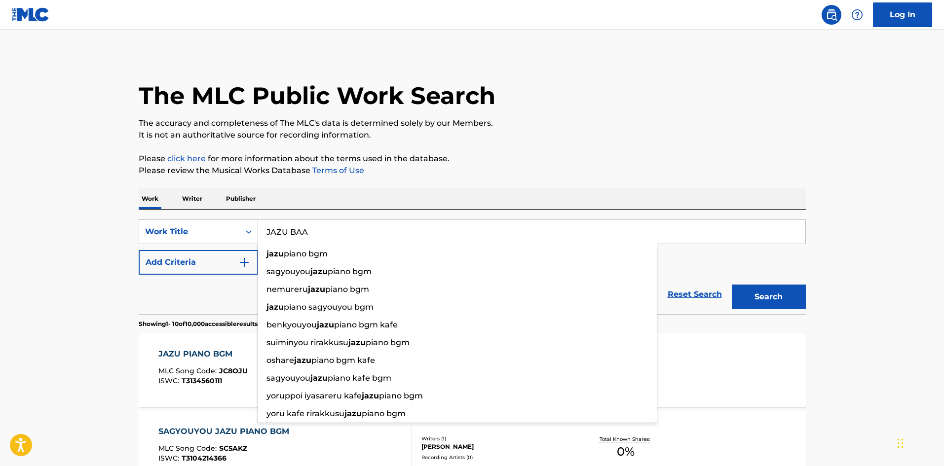
type input "JAZU BAA"
click at [770, 301] on button "Search" at bounding box center [769, 297] width 74 height 25
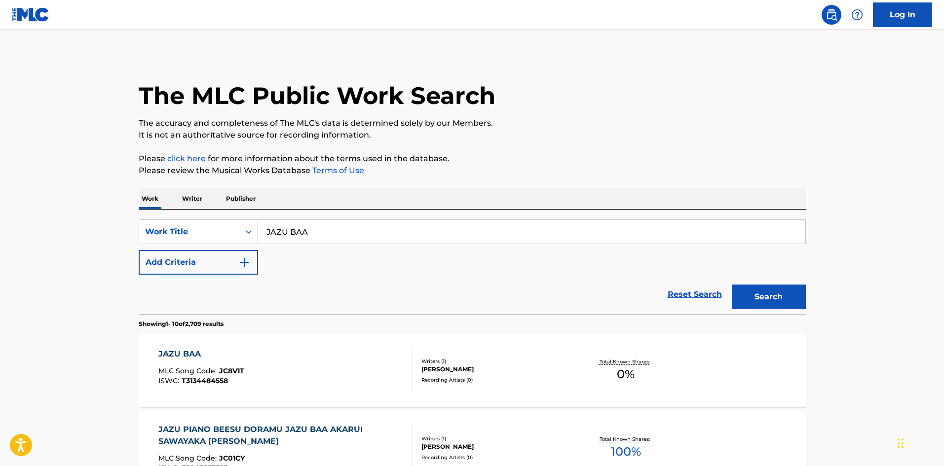
click at [372, 362] on div "JAZU BAA MLC Song Code : JC8V1T ISWC : T3134484558" at bounding box center [285, 370] width 254 height 44
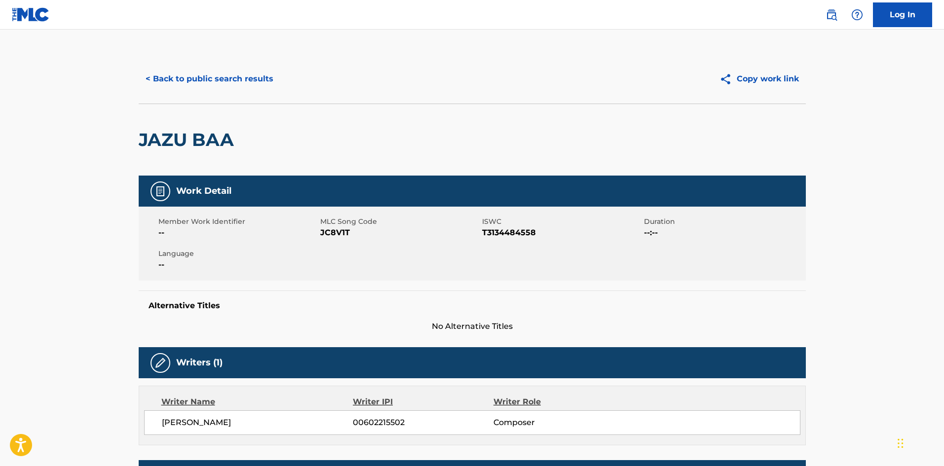
click at [329, 233] on span "JC8V1T" at bounding box center [399, 233] width 159 height 12
click at [256, 82] on button "< Back to public search results" at bounding box center [210, 79] width 142 height 25
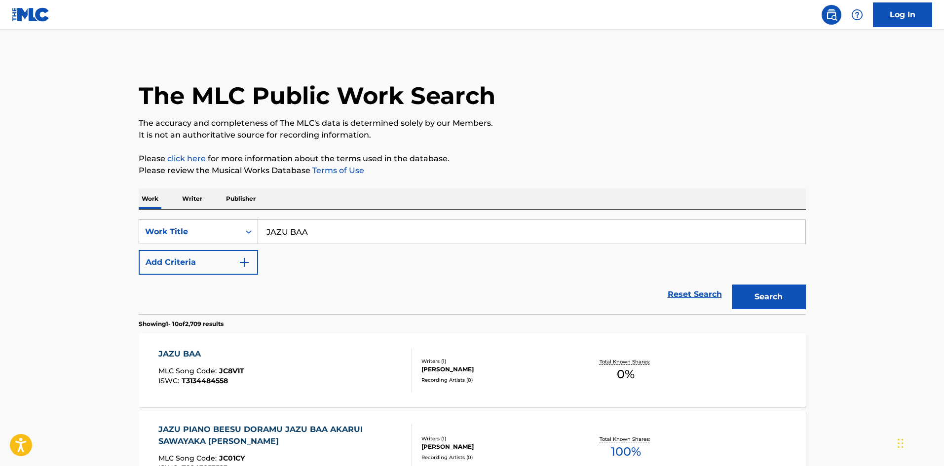
drag, startPoint x: 251, startPoint y: 226, endPoint x: 200, endPoint y: 227, distance: 51.3
click at [200, 227] on div "SearchWithCriteria3ad40c20-02d0-467a-9ee3-96c0f3684798 Work Title JAZU BAA" at bounding box center [472, 232] width 667 height 25
paste input "SAA [PERSON_NAME]"
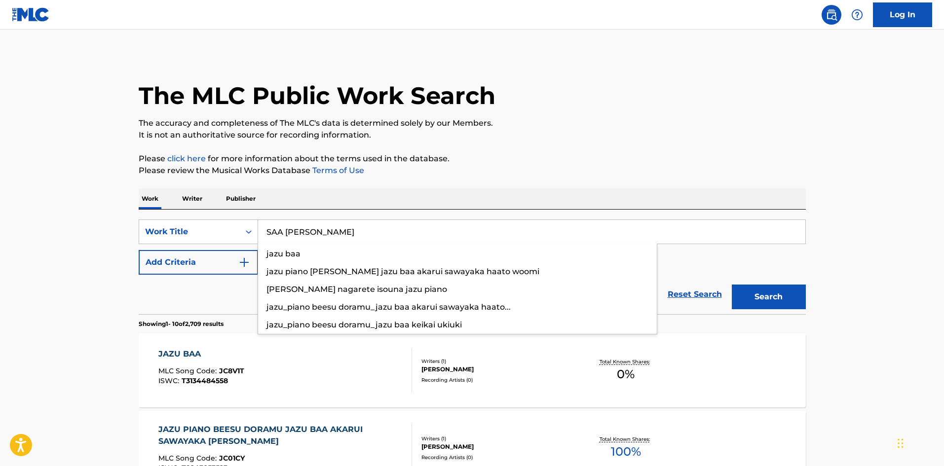
type input "SAA [PERSON_NAME]"
click at [758, 297] on button "Search" at bounding box center [769, 297] width 74 height 25
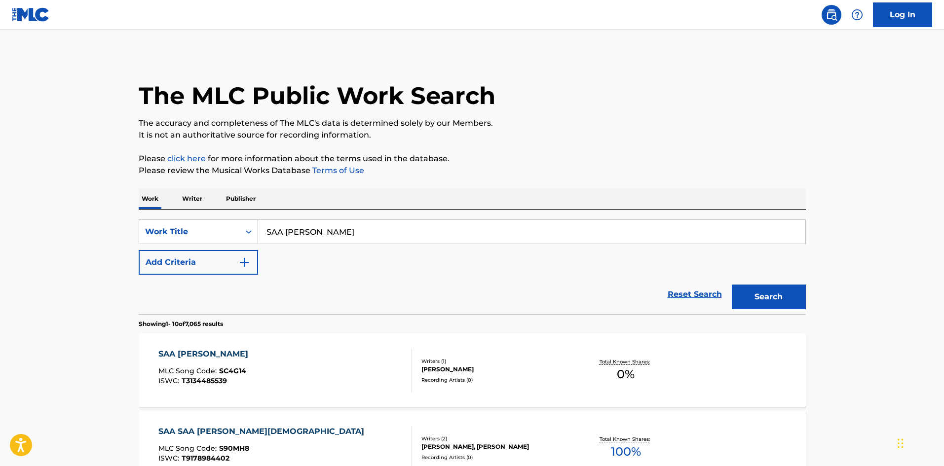
click at [361, 373] on div "SAA [PERSON_NAME] MLC Song Code : SC4G14 ISWC : T3134485539" at bounding box center [285, 370] width 254 height 44
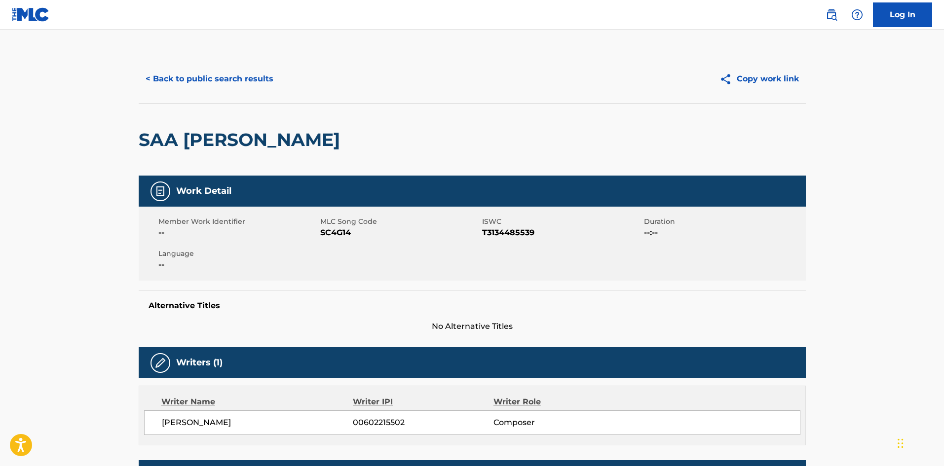
click at [339, 235] on span "SC4G14" at bounding box center [399, 233] width 159 height 12
click at [176, 71] on button "< Back to public search results" at bounding box center [210, 79] width 142 height 25
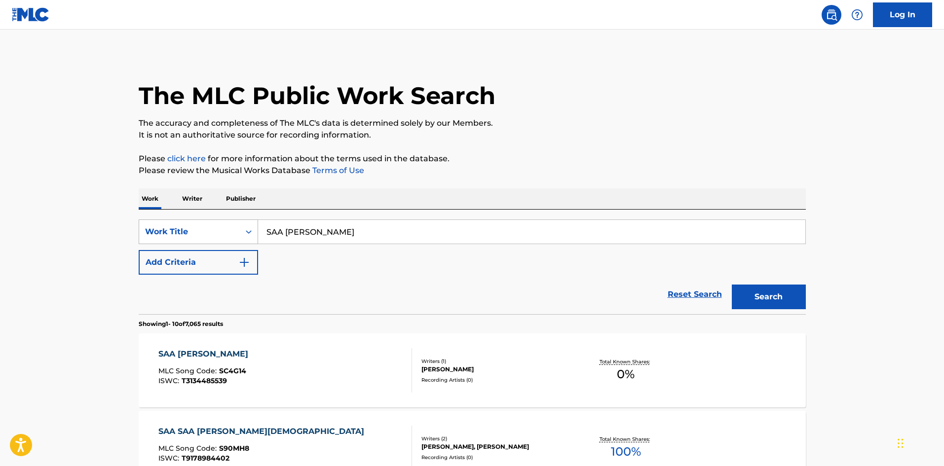
drag, startPoint x: 359, startPoint y: 232, endPoint x: 210, endPoint y: 223, distance: 149.8
click at [210, 223] on div "SearchWithCriteria3ad40c20-02d0-467a-9ee3-96c0f3684798 Work Title SAA BENKYOU S…" at bounding box center [472, 232] width 667 height 25
paste input "KOOHII TAIM"
type input "KOOHII TAIMU"
click at [766, 299] on button "Search" at bounding box center [769, 297] width 74 height 25
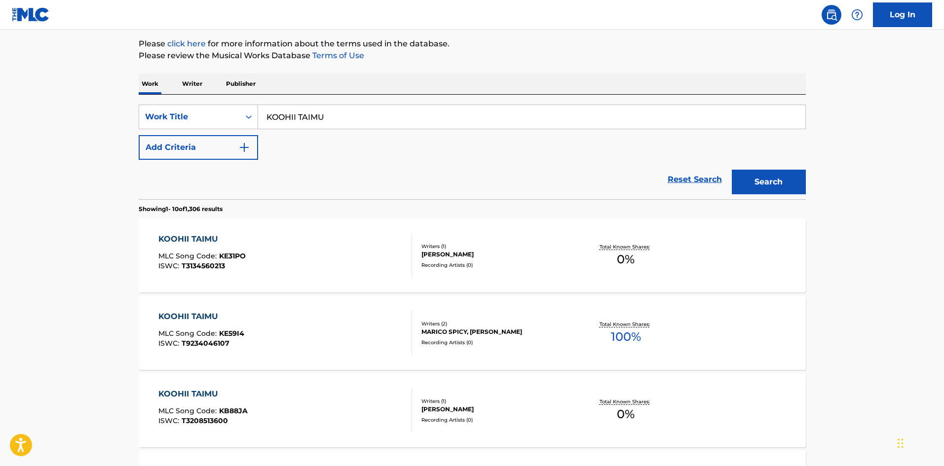
scroll to position [129, 0]
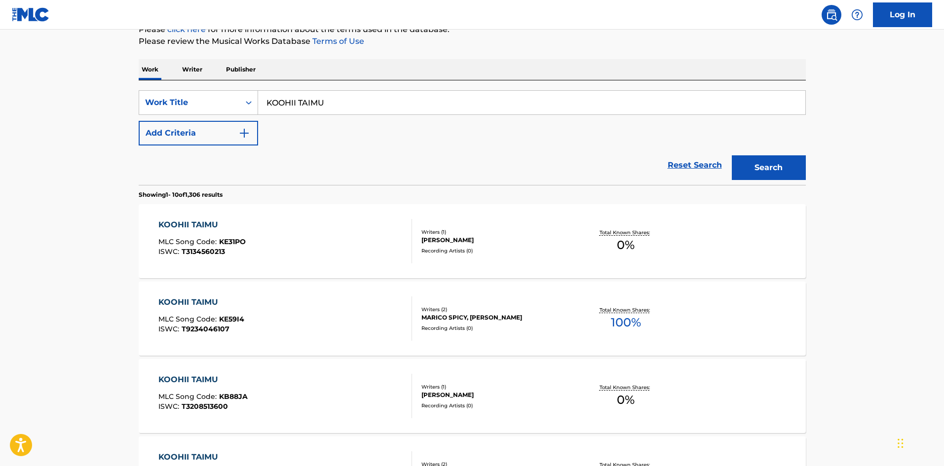
click at [299, 235] on div "KOOHII TAIMU MLC Song Code : KE31PO ISWC : T3134560213" at bounding box center [285, 241] width 254 height 44
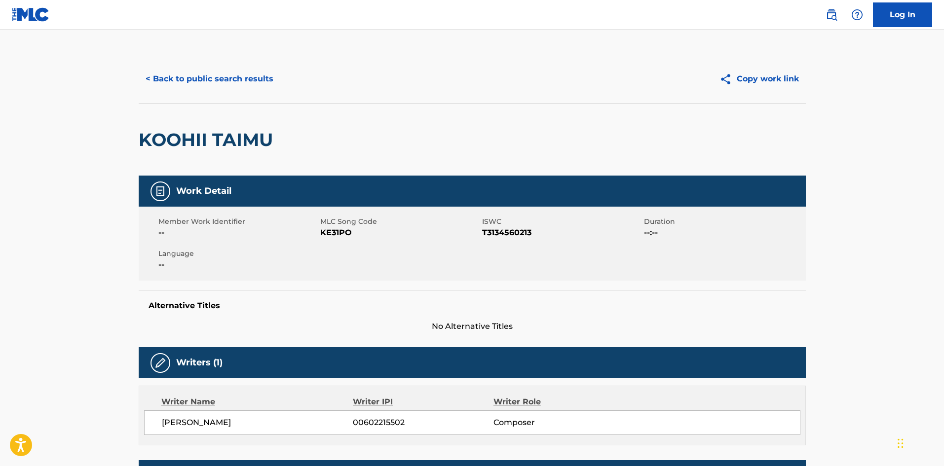
click at [331, 231] on span "KE31PO" at bounding box center [399, 233] width 159 height 12
click at [262, 75] on button "< Back to public search results" at bounding box center [210, 79] width 142 height 25
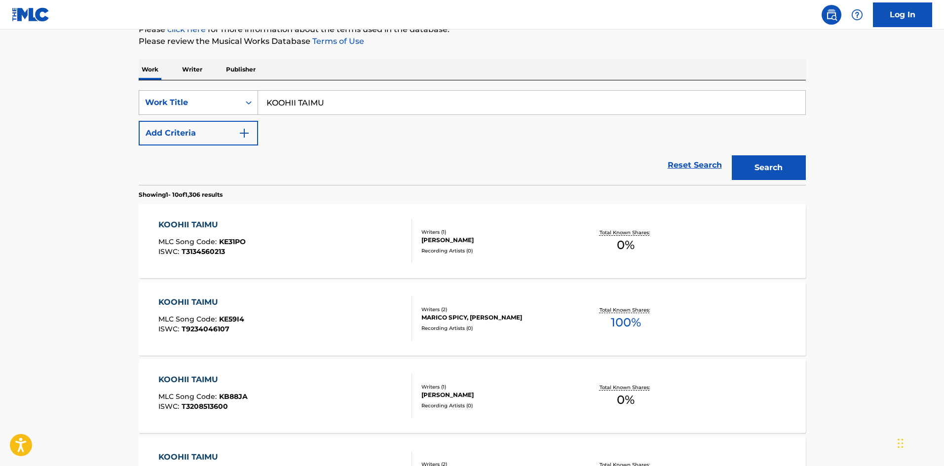
drag, startPoint x: 300, startPoint y: 104, endPoint x: 241, endPoint y: 108, distance: 59.8
click at [230, 105] on div "SearchWithCriteria3ad40c20-02d0-467a-9ee3-96c0f3684798 Work Title KOOHII TAIMU" at bounding box center [472, 102] width 667 height 25
paste input "AKKOII OTONA BGM"
type input "KAKKOII OTONA BGM"
click at [748, 163] on button "Search" at bounding box center [769, 167] width 74 height 25
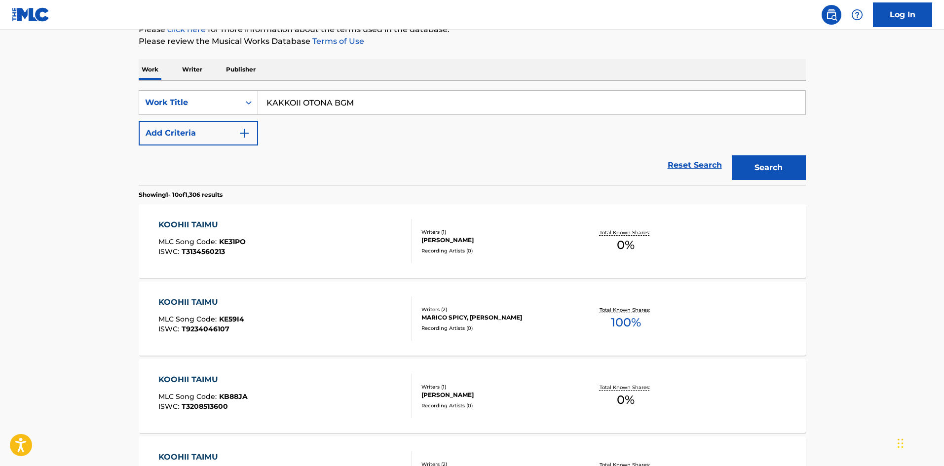
scroll to position [0, 0]
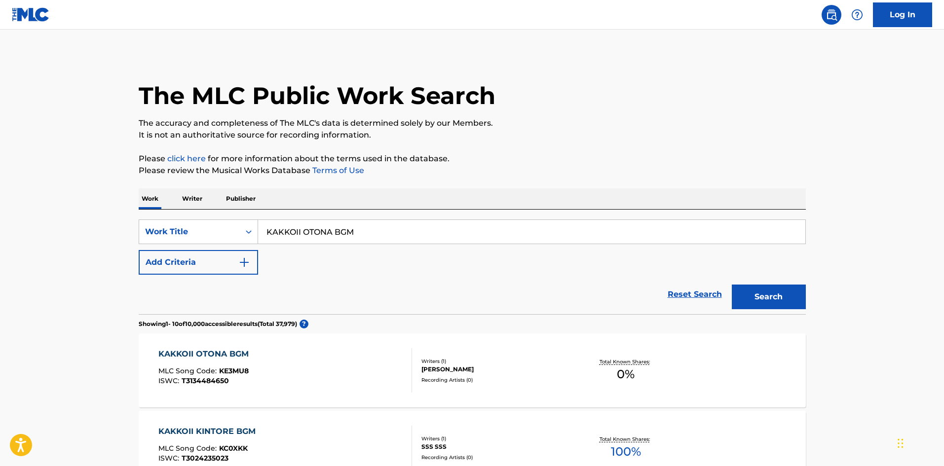
click at [339, 367] on div "KAKKOII OTONA BGM MLC Song Code : KE3MU8 ISWC : T3134484650" at bounding box center [285, 370] width 254 height 44
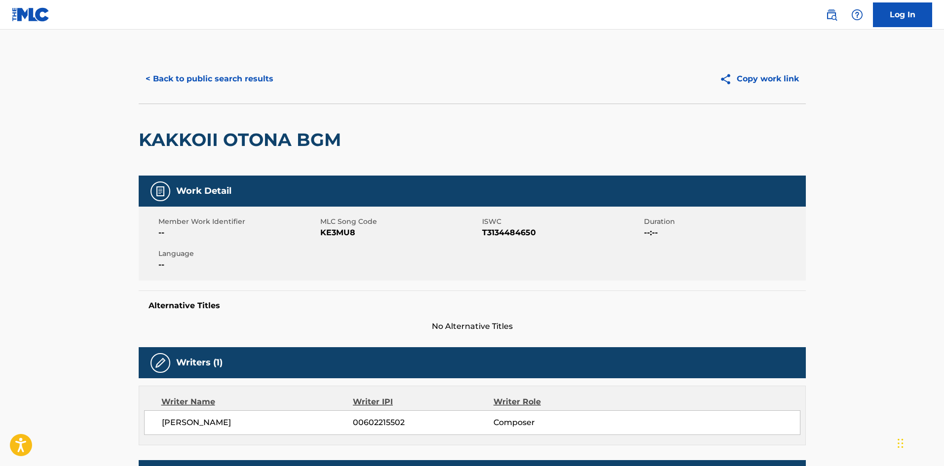
click at [343, 233] on span "KE3MU8" at bounding box center [399, 233] width 159 height 12
click at [245, 80] on button "< Back to public search results" at bounding box center [210, 79] width 142 height 25
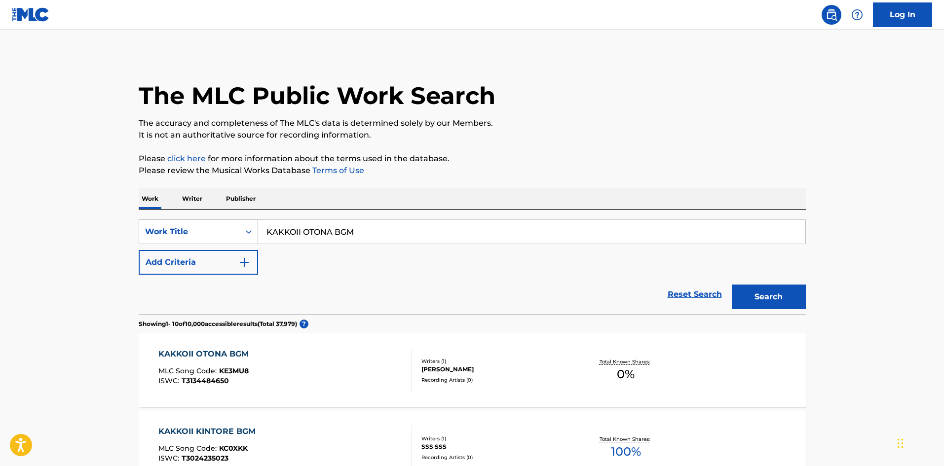
drag, startPoint x: 356, startPoint y: 229, endPoint x: 216, endPoint y: 229, distance: 140.6
click at [224, 227] on div "SearchWithCriteria3ad40c20-02d0-467a-9ee3-96c0f3684798 Work Title KAKKOII OTONA…" at bounding box center [472, 232] width 667 height 25
paste input "OUCHI KAFE"
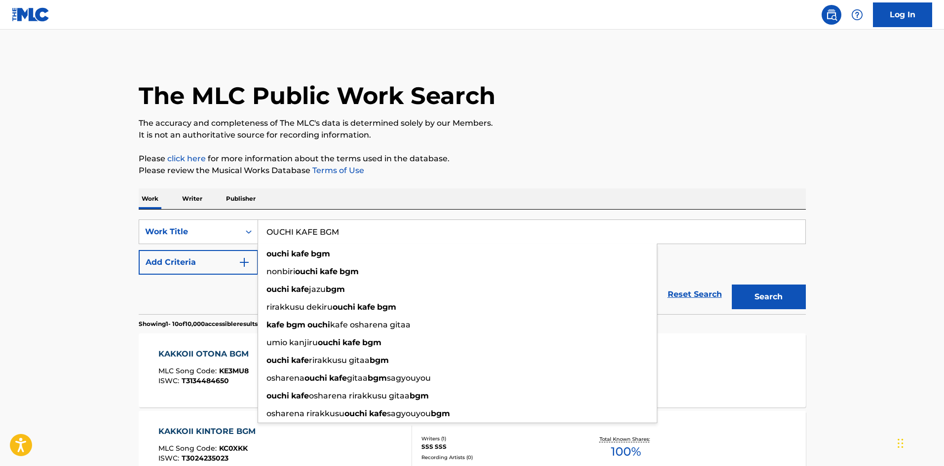
type input "OUCHI KAFE BGM"
click at [758, 294] on button "Search" at bounding box center [769, 297] width 74 height 25
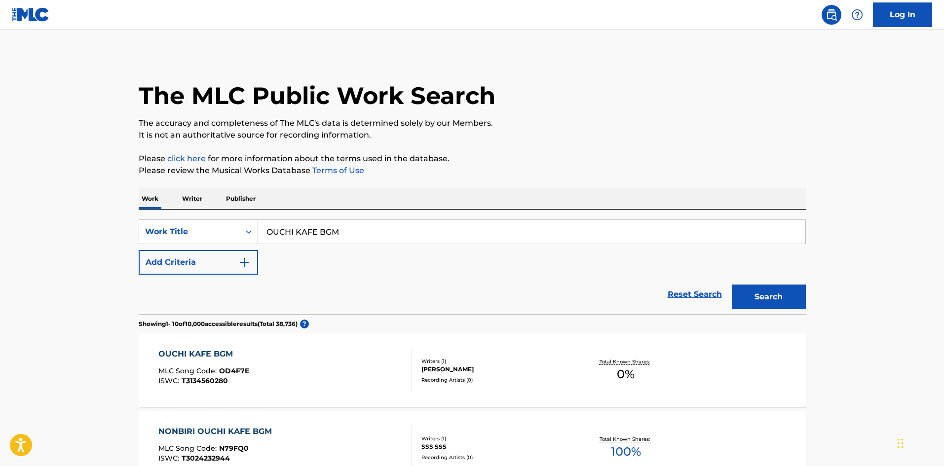
click at [336, 363] on div "OUCHI KAFE BGM MLC Song Code : OD4F7E ISWC : T3134560280" at bounding box center [285, 370] width 254 height 44
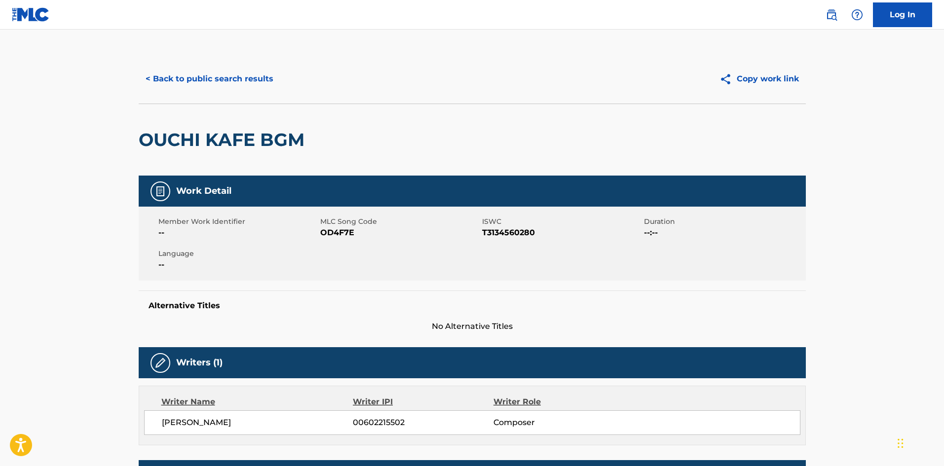
click at [339, 230] on span "OD4F7E" at bounding box center [399, 233] width 159 height 12
click at [252, 81] on button "< Back to public search results" at bounding box center [210, 79] width 142 height 25
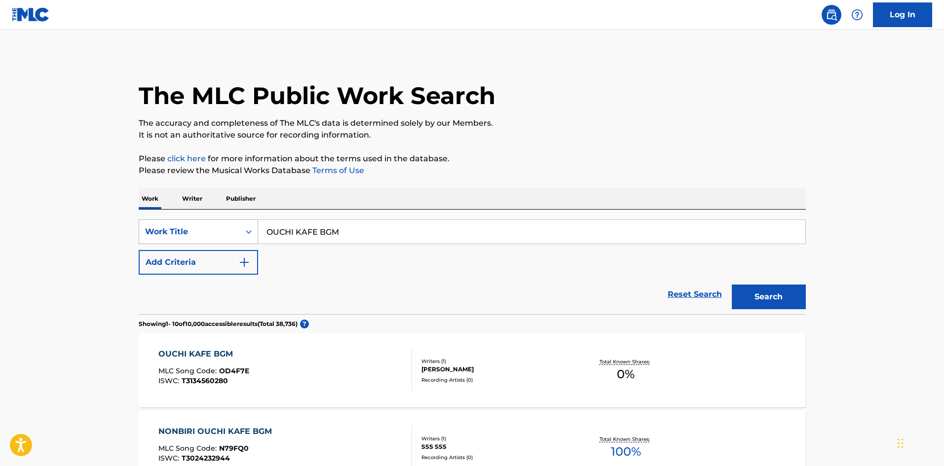
drag, startPoint x: 348, startPoint y: 228, endPoint x: 238, endPoint y: 223, distance: 110.2
click at [239, 223] on div "SearchWithCriteria3ad40c20-02d0-467a-9ee3-96c0f3684798 Work Title OUCHI KAFE BGM" at bounding box center [472, 232] width 667 height 25
paste input "[PERSON_NAME] JAZZ"
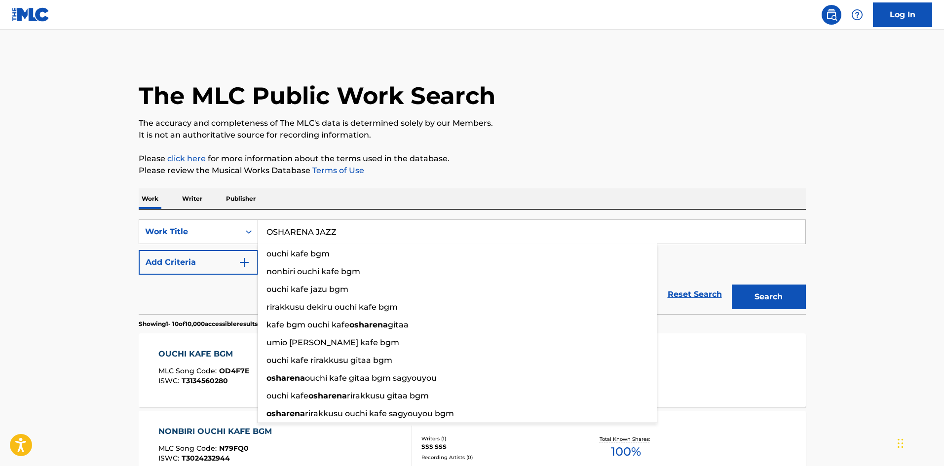
type input "OSHARENA JAZZ"
click at [770, 297] on button "Search" at bounding box center [769, 297] width 74 height 25
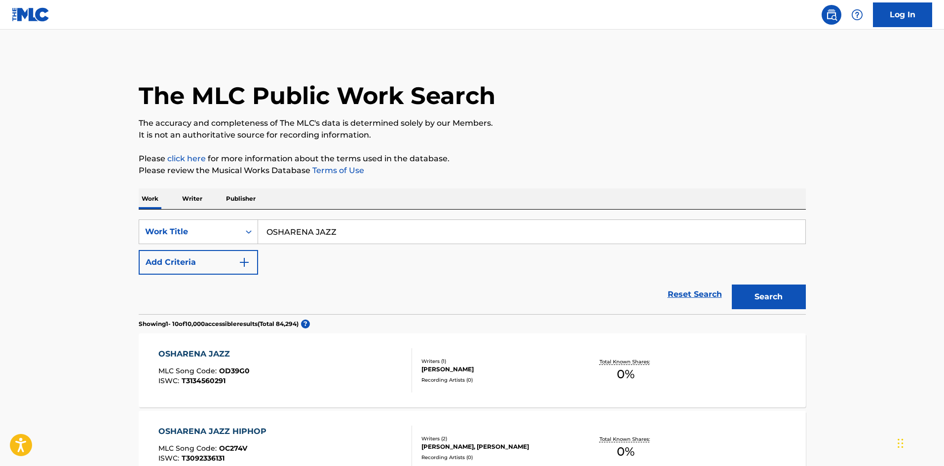
click at [347, 370] on div "OSHARENA JAZZ MLC Song Code : OD39G0 ISWC : T3134560291" at bounding box center [285, 370] width 254 height 44
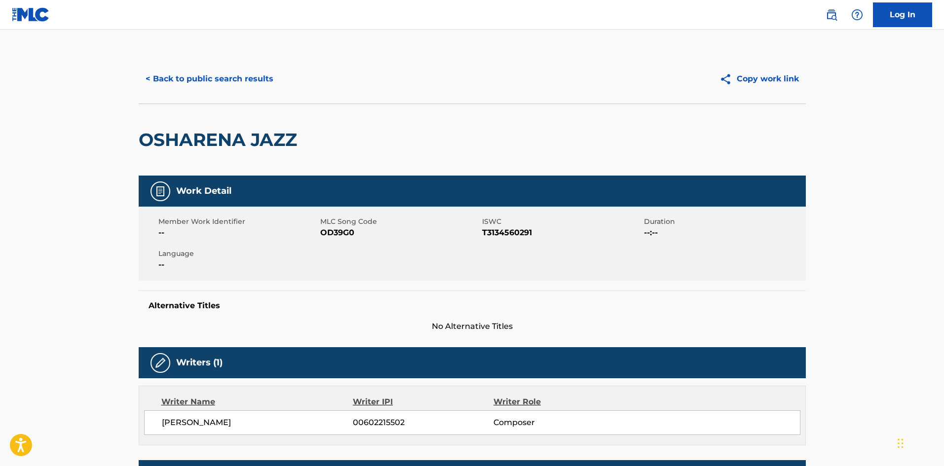
click at [344, 232] on span "OD39G0" at bounding box center [399, 233] width 159 height 12
click at [244, 81] on button "< Back to public search results" at bounding box center [210, 79] width 142 height 25
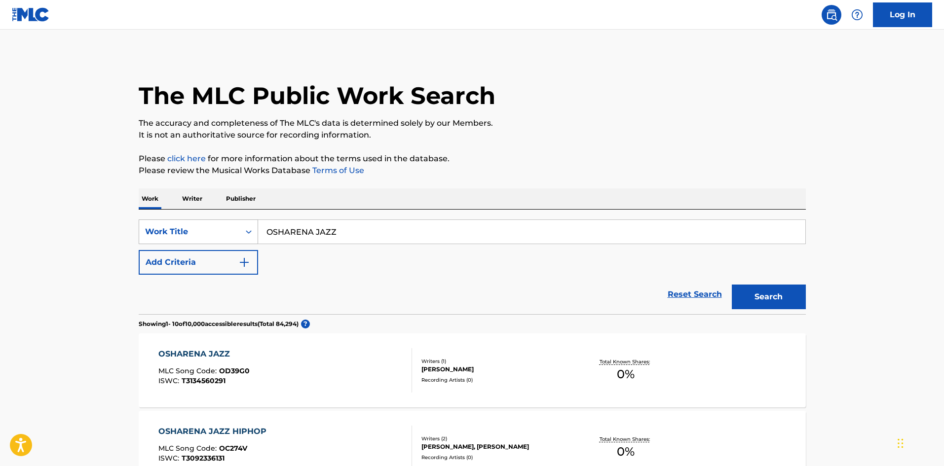
drag, startPoint x: 336, startPoint y: 229, endPoint x: 223, endPoint y: 232, distance: 112.5
click at [223, 232] on div "SearchWithCriteria3ad40c20-02d0-467a-9ee3-96c0f3684798 Work Title OSHARENA JAZZ" at bounding box center [472, 232] width 667 height 25
paste input "AKACHANYOU SUIMIN DOUNYUU BGM"
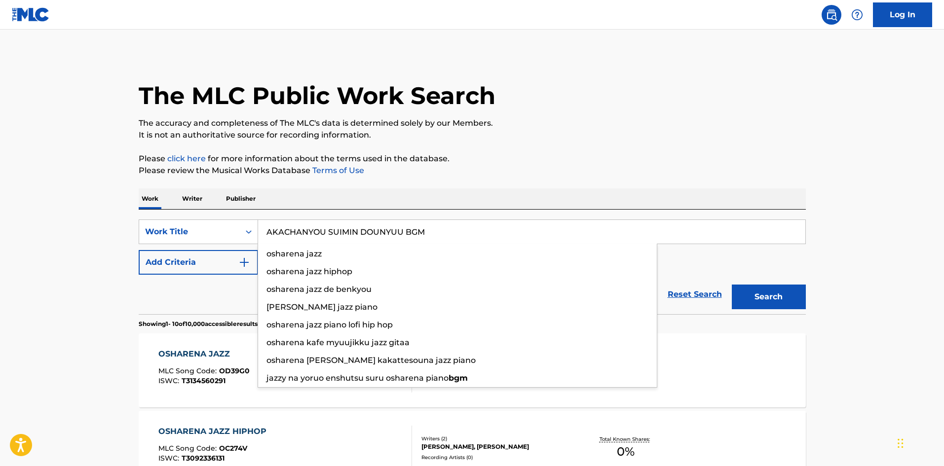
type input "AKACHANYOU SUIMIN DOUNYUU BGM"
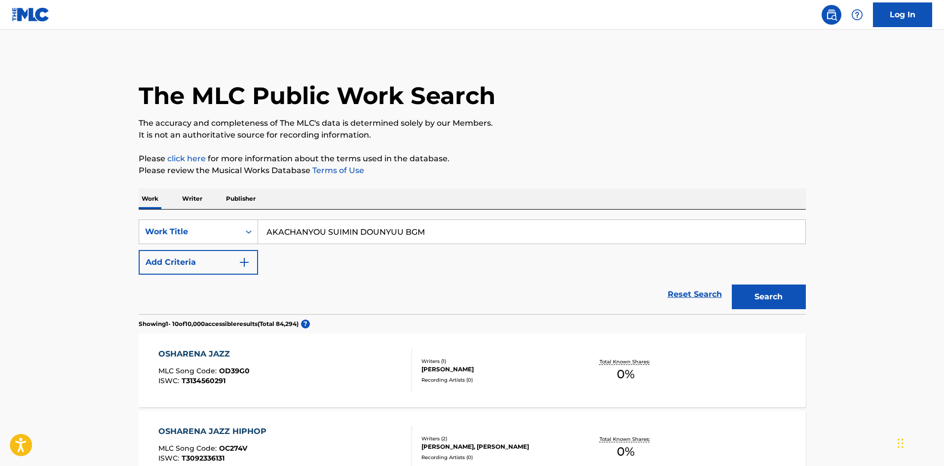
click at [751, 293] on button "Search" at bounding box center [769, 297] width 74 height 25
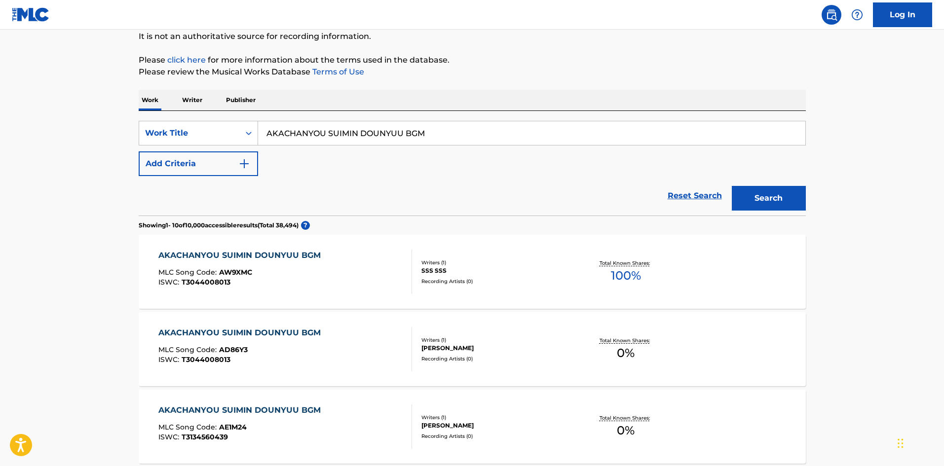
scroll to position [148, 0]
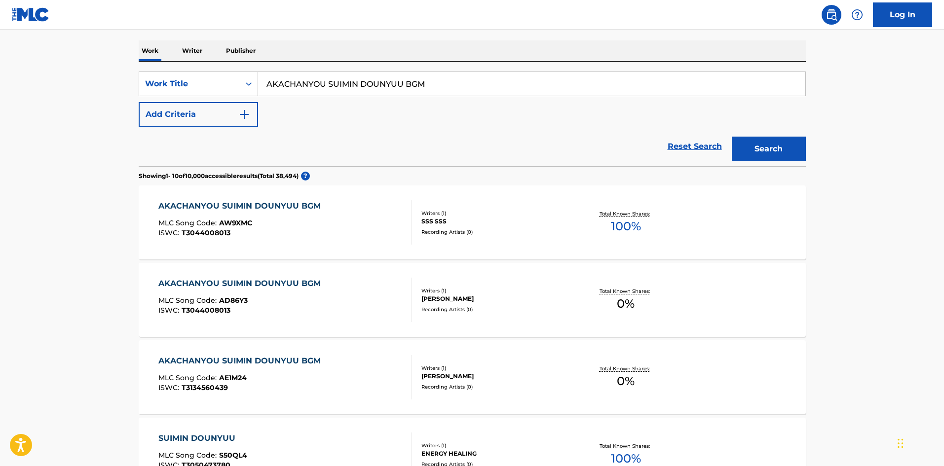
click at [248, 113] on img "Search Form" at bounding box center [244, 115] width 12 height 12
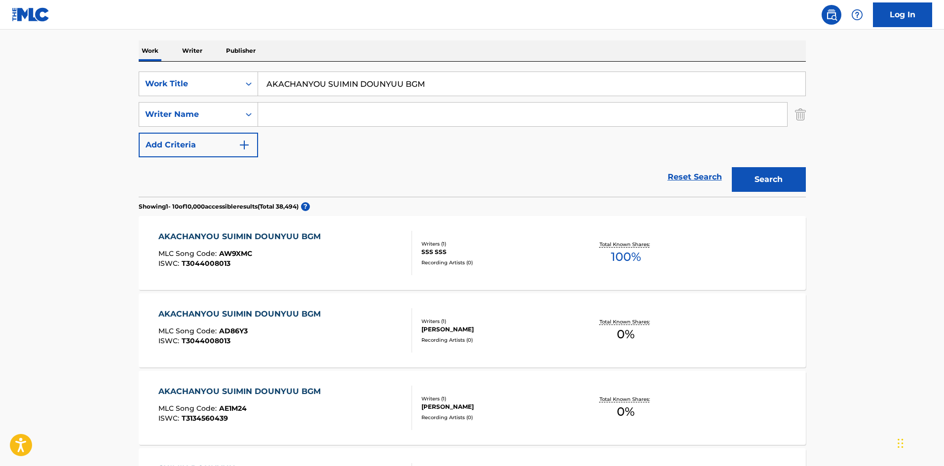
click at [266, 114] on input "Search Form" at bounding box center [522, 115] width 529 height 24
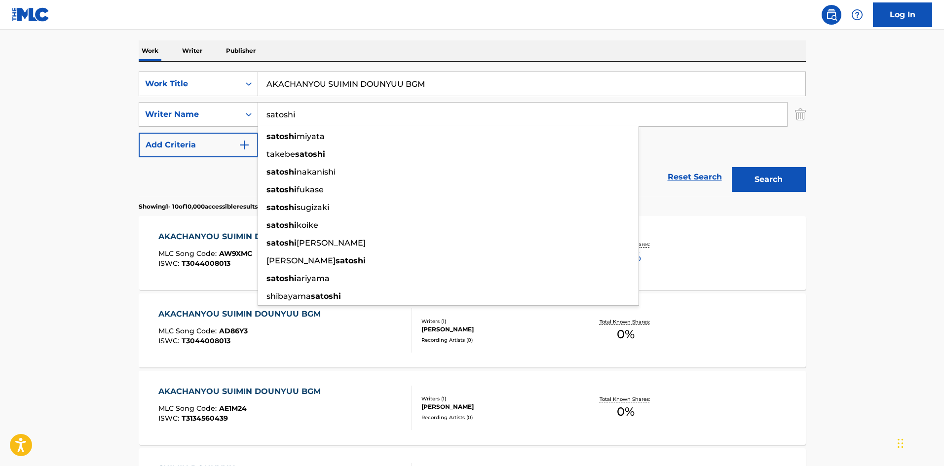
type input "satoshi"
click at [732, 167] on button "Search" at bounding box center [769, 179] width 74 height 25
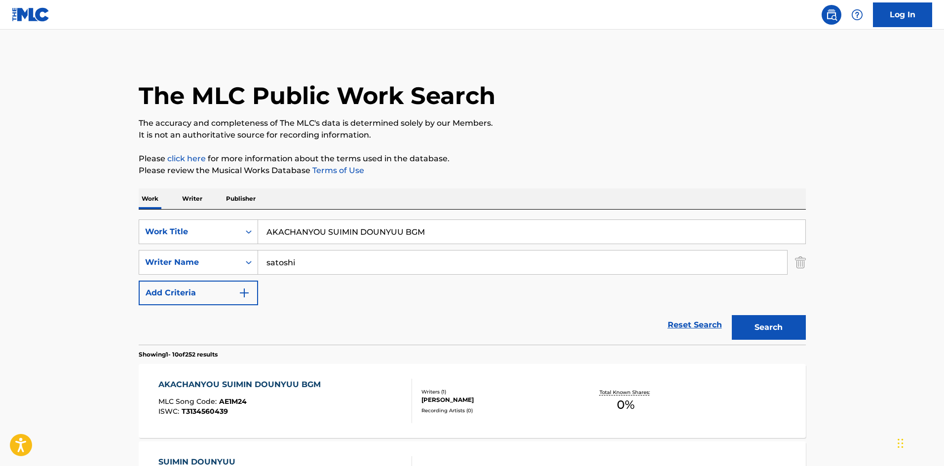
scroll to position [49, 0]
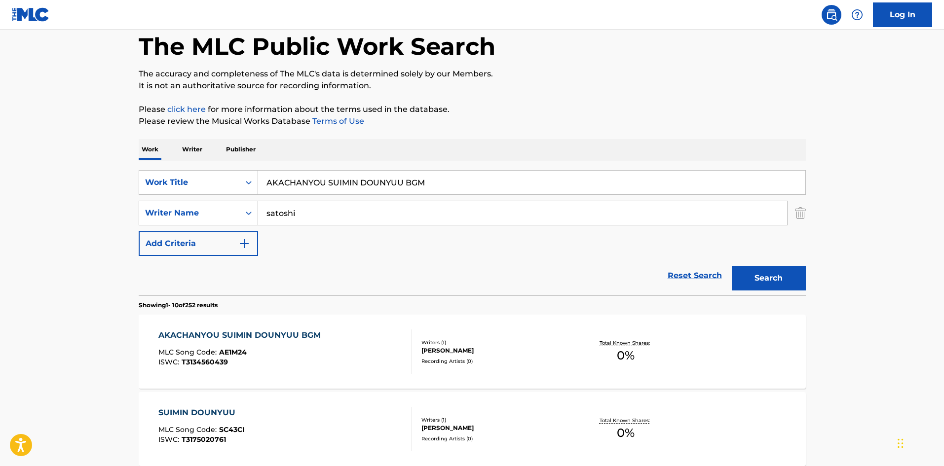
click at [375, 352] on div "AKACHANYOU SUIMIN DOUNYUU BGM MLC Song Code : AE1M24 ISWC : T3134560439" at bounding box center [285, 352] width 254 height 44
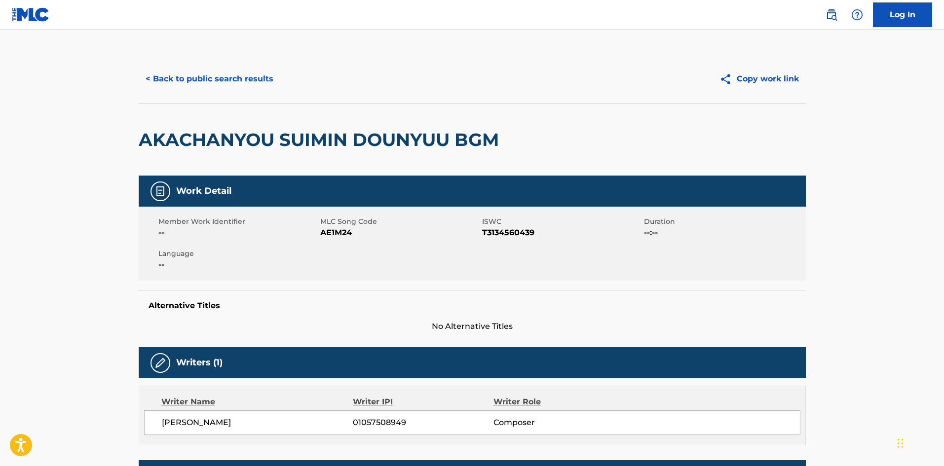
click at [340, 235] on span "AE1M24" at bounding box center [399, 233] width 159 height 12
click at [248, 79] on button "< Back to public search results" at bounding box center [210, 79] width 142 height 25
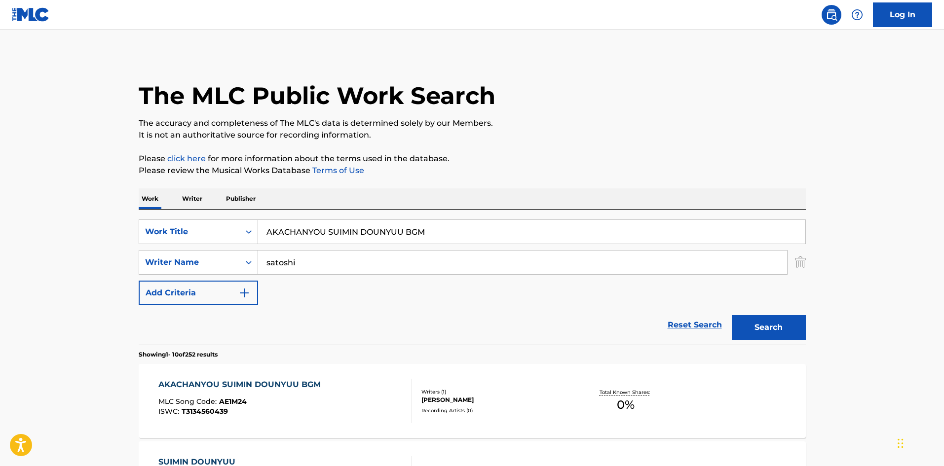
scroll to position [49, 0]
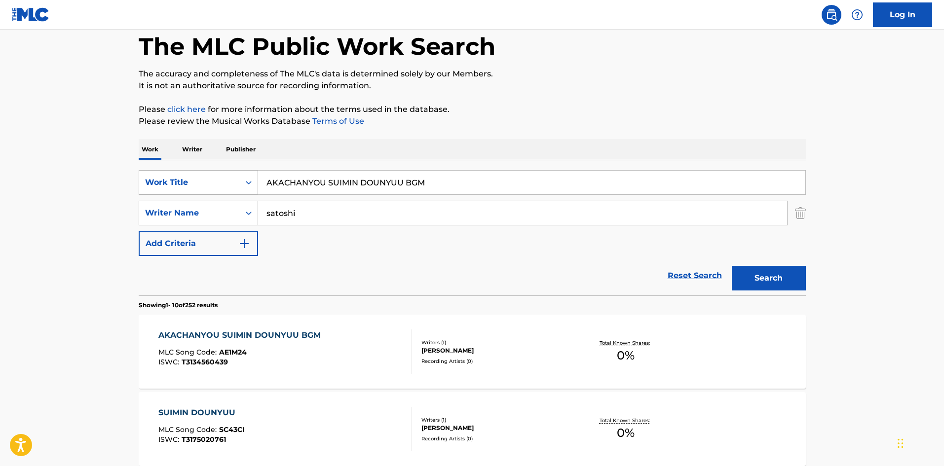
drag, startPoint x: 432, startPoint y: 181, endPoint x: 215, endPoint y: 175, distance: 217.2
click at [215, 175] on div "SearchWithCriteria3ad40c20-02d0-467a-9ee3-96c0f3684798 Work Title AKACHANYOU SU…" at bounding box center [472, 182] width 667 height 25
paste input "IYASHINO HIIRINGU KOMORIUTA"
type input "IYASHINO HIIRINGU KOMORIUTA"
click at [775, 284] on button "Search" at bounding box center [769, 278] width 74 height 25
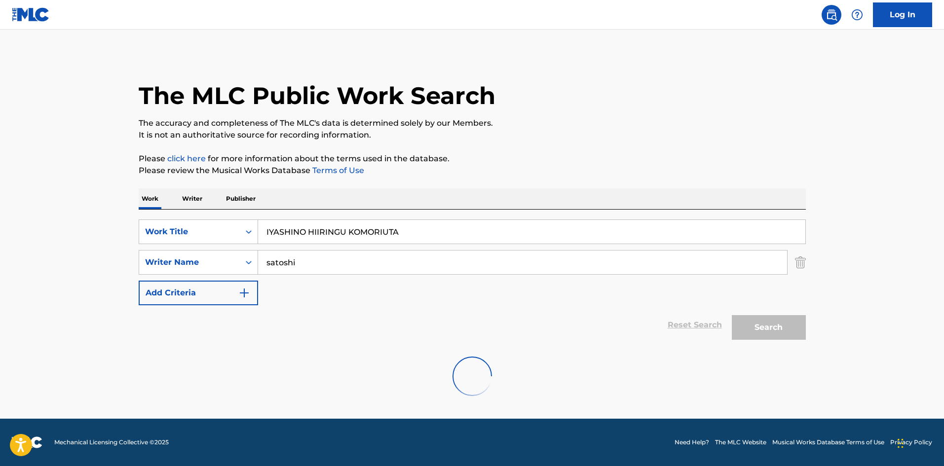
scroll to position [0, 0]
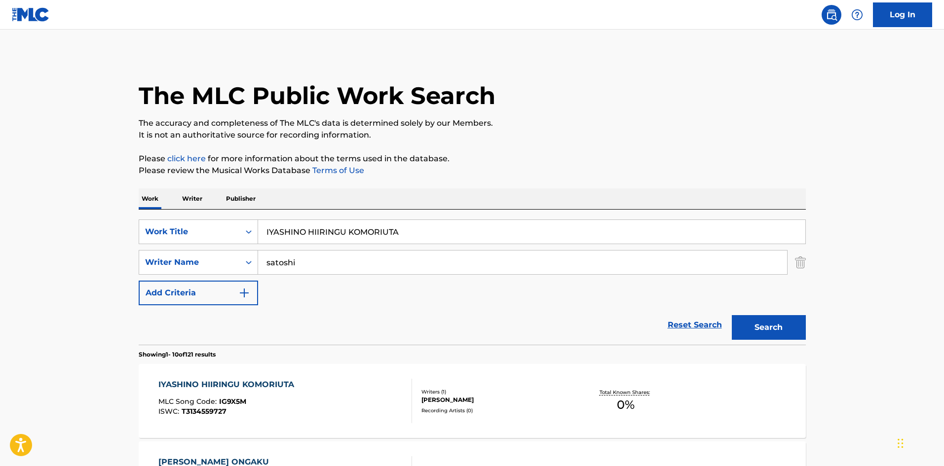
click at [346, 398] on div "IYASHINO HIIRINGU KOMORIUTA MLC Song Code : IG9X5M ISWC : T3134559727" at bounding box center [285, 401] width 254 height 44
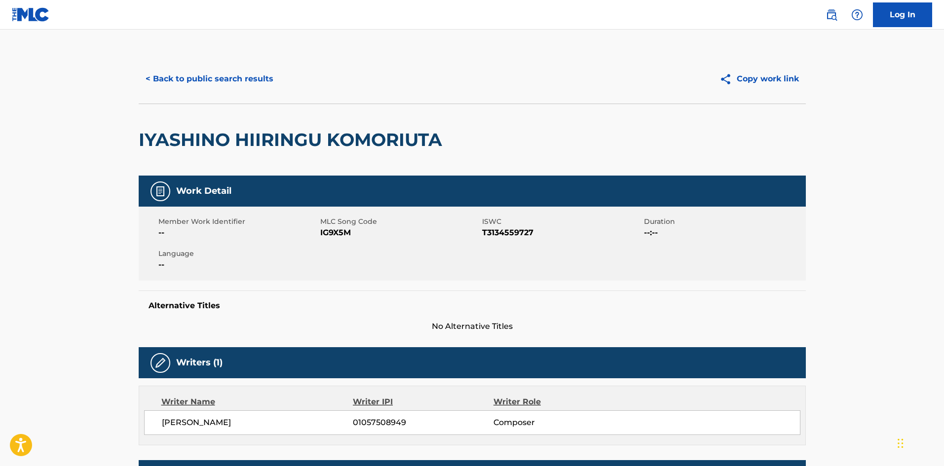
click at [334, 233] on span "IG9X5M" at bounding box center [399, 233] width 159 height 12
click at [255, 77] on button "< Back to public search results" at bounding box center [210, 79] width 142 height 25
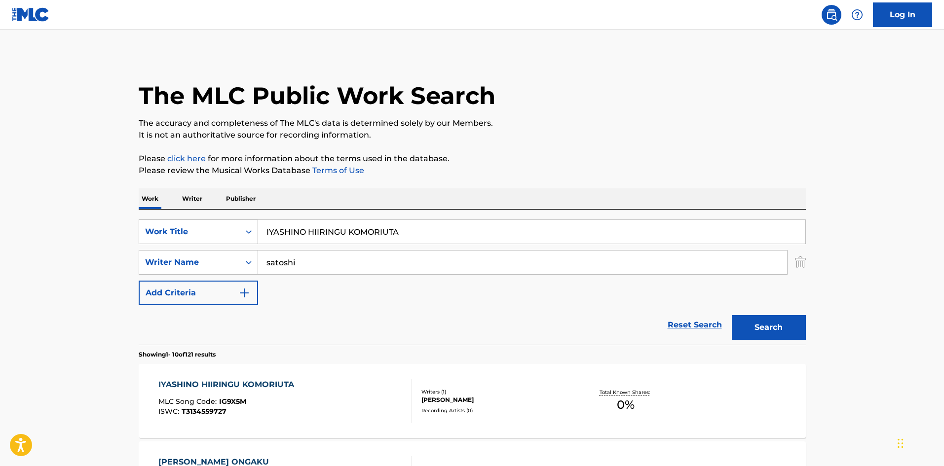
drag, startPoint x: 405, startPoint y: 232, endPoint x: 195, endPoint y: 225, distance: 209.3
click at [195, 225] on div "SearchWithCriteria3ad40c20-02d0-467a-9ee3-96c0f3684798 Work Title IYASHINO HIIR…" at bounding box center [472, 232] width 667 height 25
paste input "NEKASHITSUKEYOUNO RIRAKKUSU ORUGOORU"
type input "NEKASHITSUKEYOUNO RIRAKKUSU ORUGOORU"
click at [769, 328] on button "Search" at bounding box center [769, 327] width 74 height 25
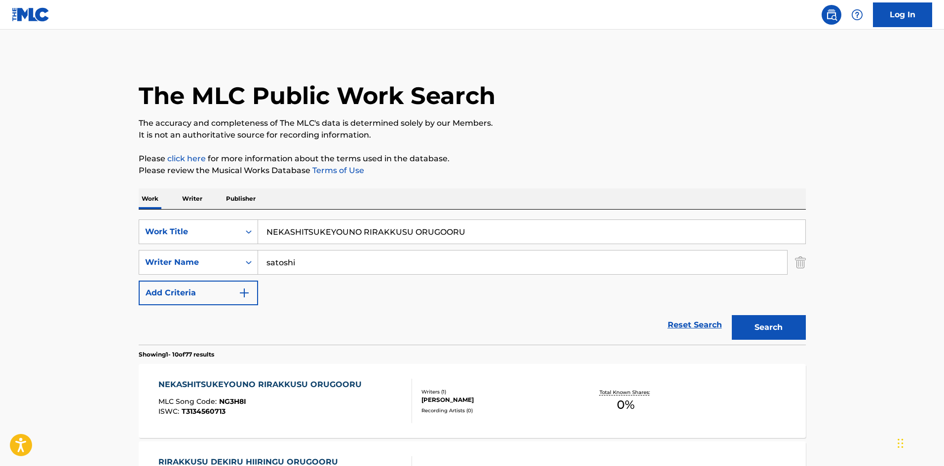
click at [363, 406] on div "NEKASHITSUKEYOUNO RIRAKKUSU ORUGOORU MLC Song Code : NG3H8I ISWC : T3134560713" at bounding box center [285, 401] width 254 height 44
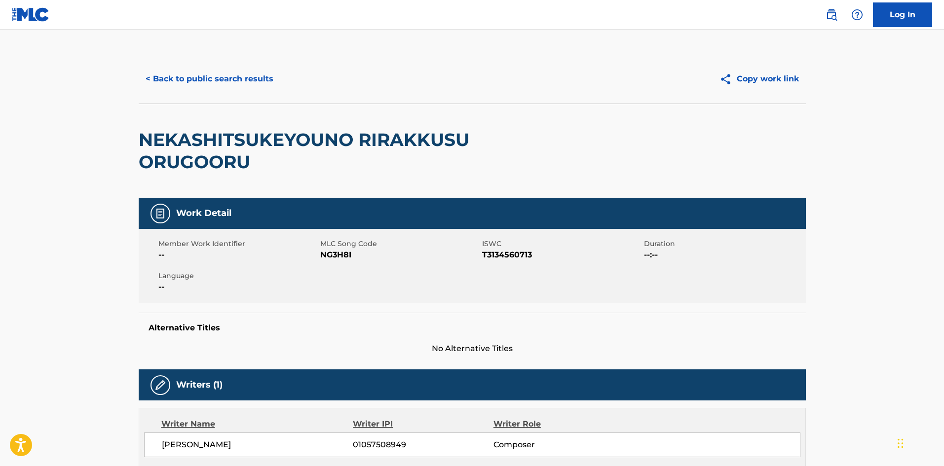
click at [338, 247] on span "MLC Song Code" at bounding box center [399, 244] width 159 height 10
click at [336, 256] on span "NG3H8I" at bounding box center [399, 255] width 159 height 12
drag, startPoint x: 336, startPoint y: 256, endPoint x: 332, endPoint y: 251, distance: 6.4
click at [336, 255] on span "NG3H8I" at bounding box center [399, 255] width 159 height 12
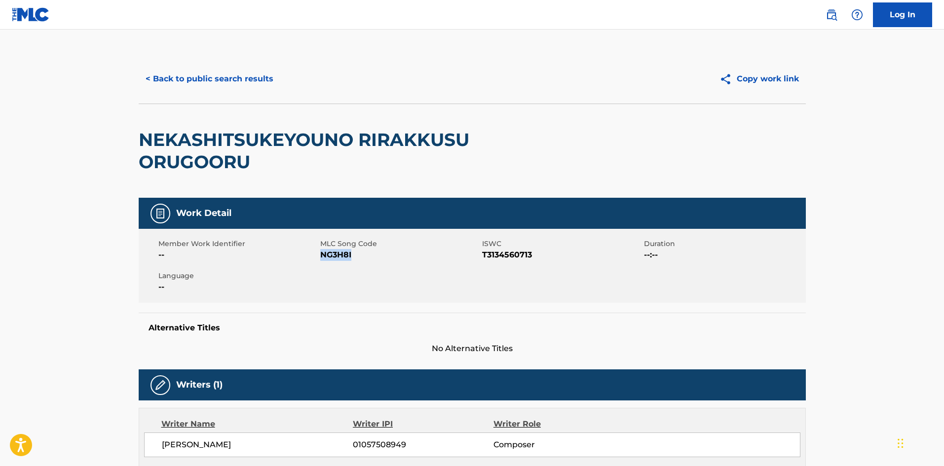
click at [228, 77] on button "< Back to public search results" at bounding box center [210, 79] width 142 height 25
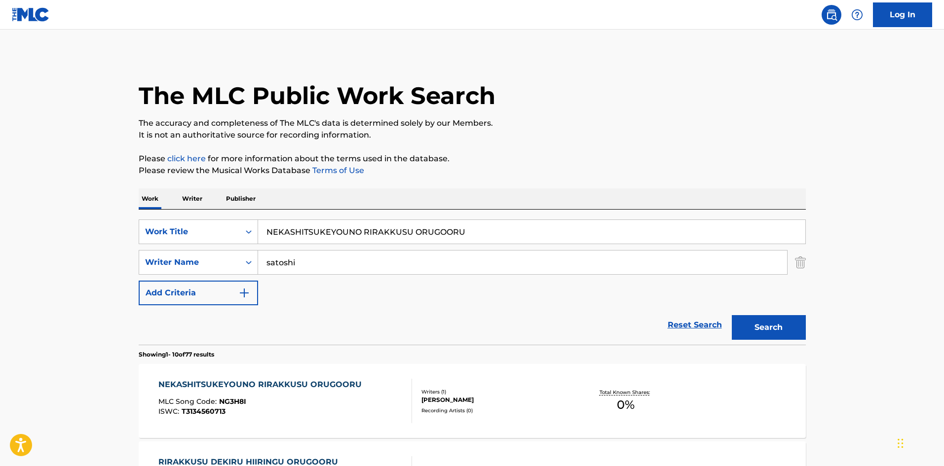
drag, startPoint x: 461, startPoint y: 233, endPoint x: 325, endPoint y: 238, distance: 135.8
click at [226, 218] on div "SearchWithCriteria3ad40c20-02d0-467a-9ee3-96c0f3684798 Work Title NEKASHITSUKEY…" at bounding box center [472, 277] width 667 height 135
paste input "[PERSON_NAME]"
type input "[PERSON_NAME]"
click at [746, 321] on button "Search" at bounding box center [769, 327] width 74 height 25
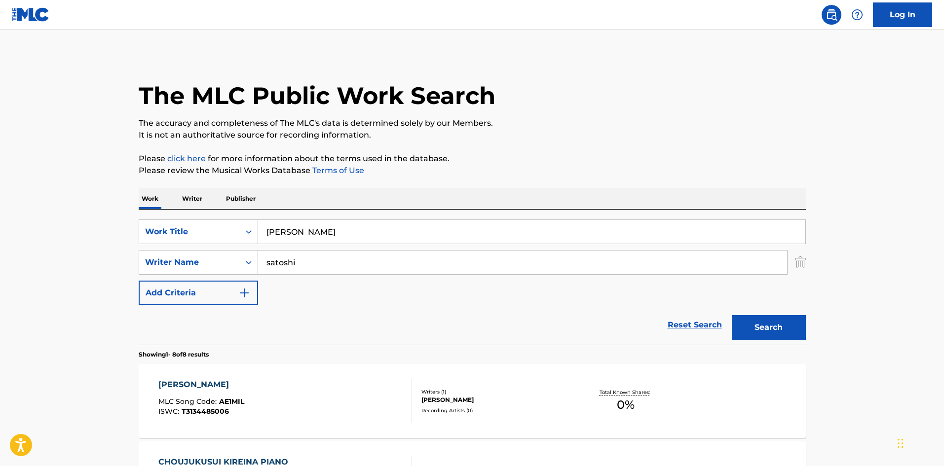
click at [342, 421] on div "[PERSON_NAME] MLC Song Code : AE1MIL ISWC : T3134485006" at bounding box center [285, 401] width 254 height 44
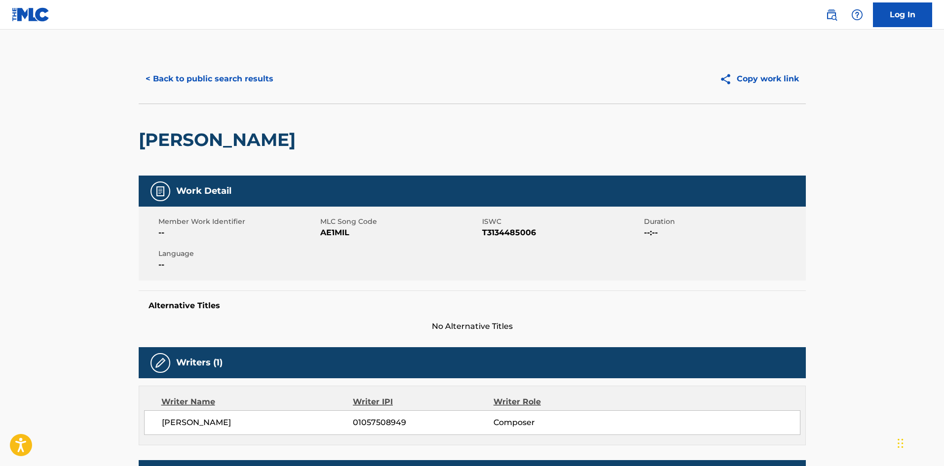
click at [333, 232] on span "AE1MIL" at bounding box center [399, 233] width 159 height 12
click at [253, 71] on button "< Back to public search results" at bounding box center [210, 79] width 142 height 25
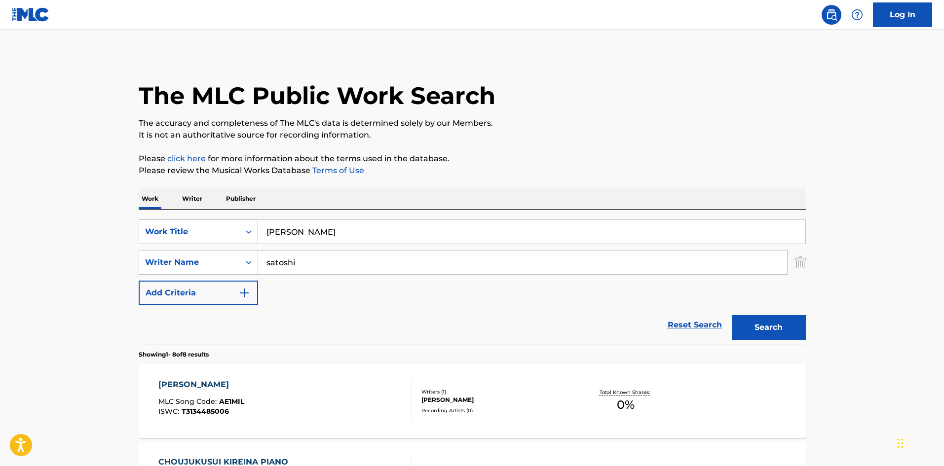
drag, startPoint x: 374, startPoint y: 225, endPoint x: 235, endPoint y: 230, distance: 139.2
click at [237, 228] on div "SearchWithCriteria3ad40c20-02d0-467a-9ee3-96c0f3684798 Work Title AKACHAN CHOUJ…" at bounding box center [472, 232] width 667 height 25
paste input "KODOMONO TAMENO YASASHII [PERSON_NAME]"
type input "KODOMONO TAMENO YASASHII [PERSON_NAME]"
click at [778, 331] on button "Search" at bounding box center [769, 327] width 74 height 25
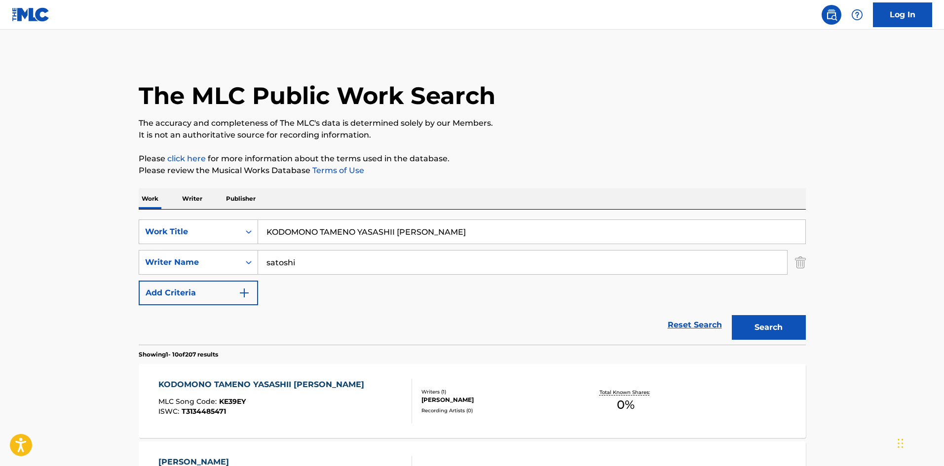
click at [350, 397] on div "KODOMONO TAMENO YASASHII IYASHINO ORUGOORU MLC Song Code : KE39EY ISWC : T31344…" at bounding box center [263, 401] width 211 height 44
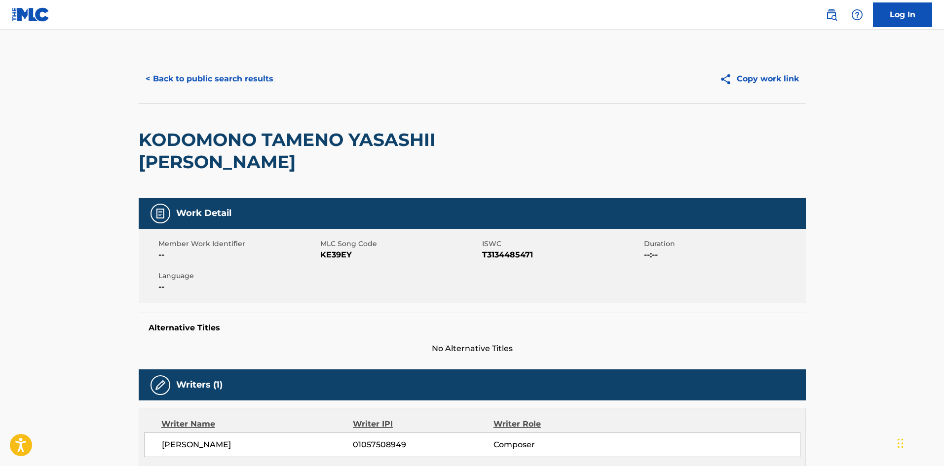
click at [337, 254] on span "KE39EY" at bounding box center [399, 255] width 159 height 12
click at [337, 253] on span "KE39EY" at bounding box center [399, 255] width 159 height 12
click at [261, 79] on button "< Back to public search results" at bounding box center [210, 79] width 142 height 25
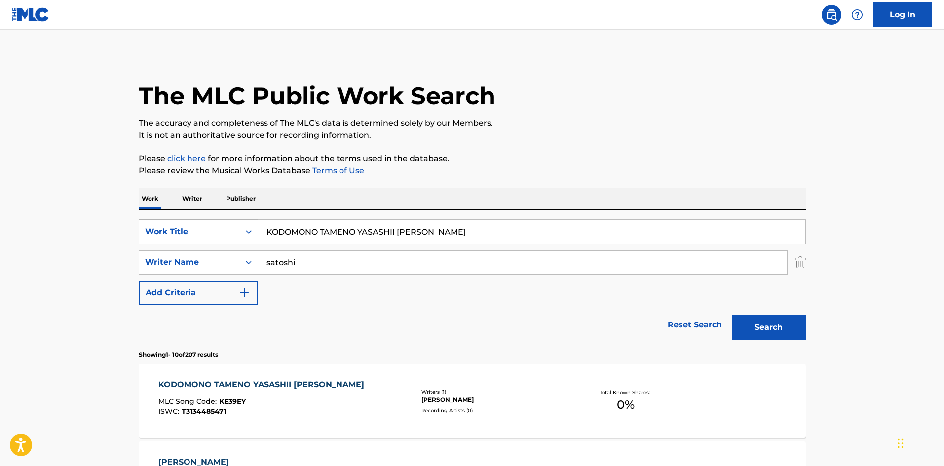
drag, startPoint x: 462, startPoint y: 231, endPoint x: 249, endPoint y: 228, distance: 212.7
click at [185, 226] on div "SearchWithCriteria3ad40c20-02d0-467a-9ee3-96c0f3684798 Work Title KODOMONO TAME…" at bounding box center [472, 232] width 667 height 25
paste input "[DEMOGRAPHIC_DATA] ARUFAAHADE IYASARERU INST"
type input "[DEMOGRAPHIC_DATA] ARUFAAHADE IYASARERU INST"
click at [763, 324] on button "Search" at bounding box center [769, 327] width 74 height 25
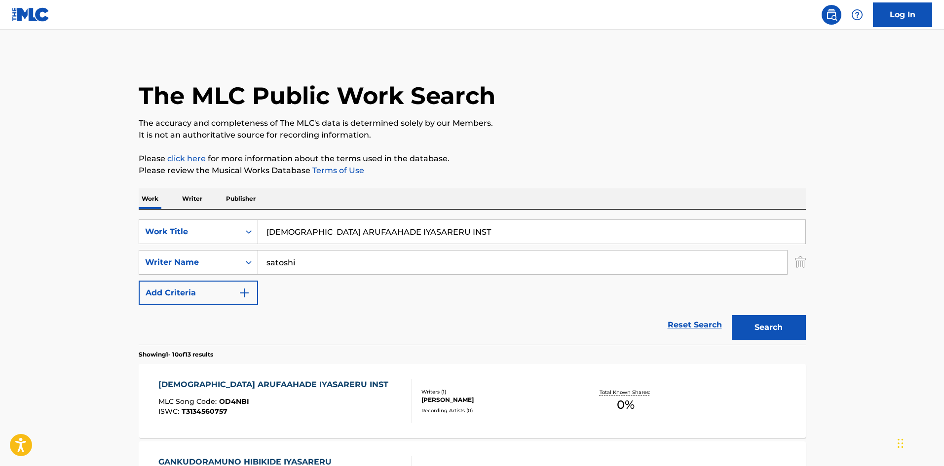
click at [377, 403] on div "ORUGOORUNO ARUFAAHADE IYASARERU INST MLC Song Code : OD4NBI ISWC : T3134560757" at bounding box center [285, 401] width 254 height 44
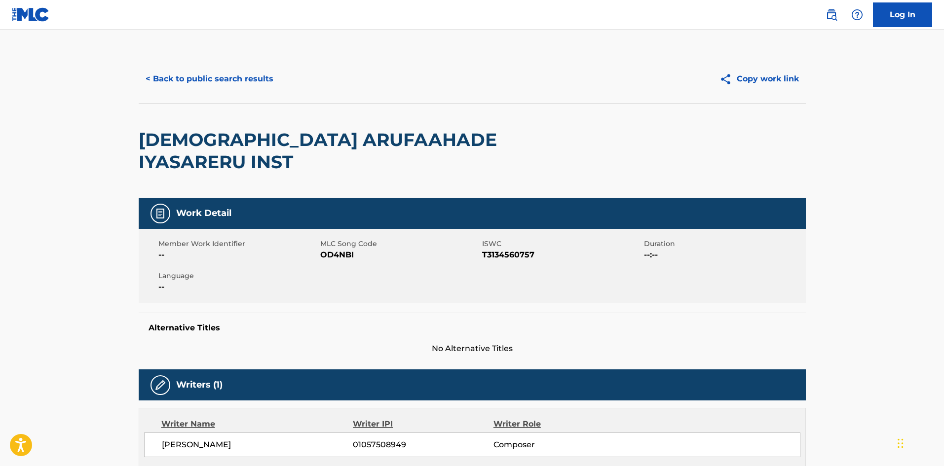
click at [352, 251] on span "OD4NBI" at bounding box center [399, 255] width 159 height 12
